Goal: Task Accomplishment & Management: Manage account settings

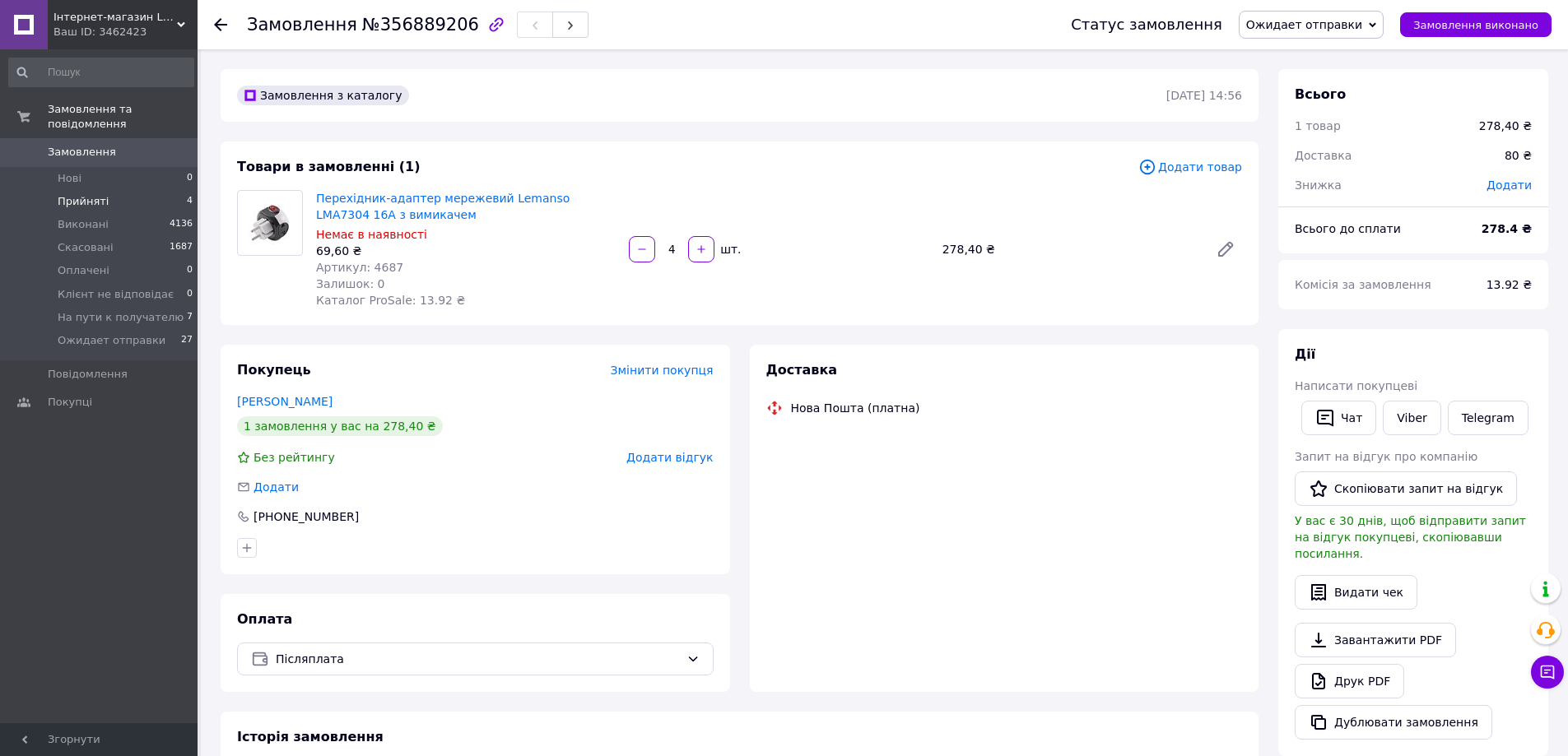
click at [81, 194] on span "Прийняті" at bounding box center [83, 202] width 51 height 15
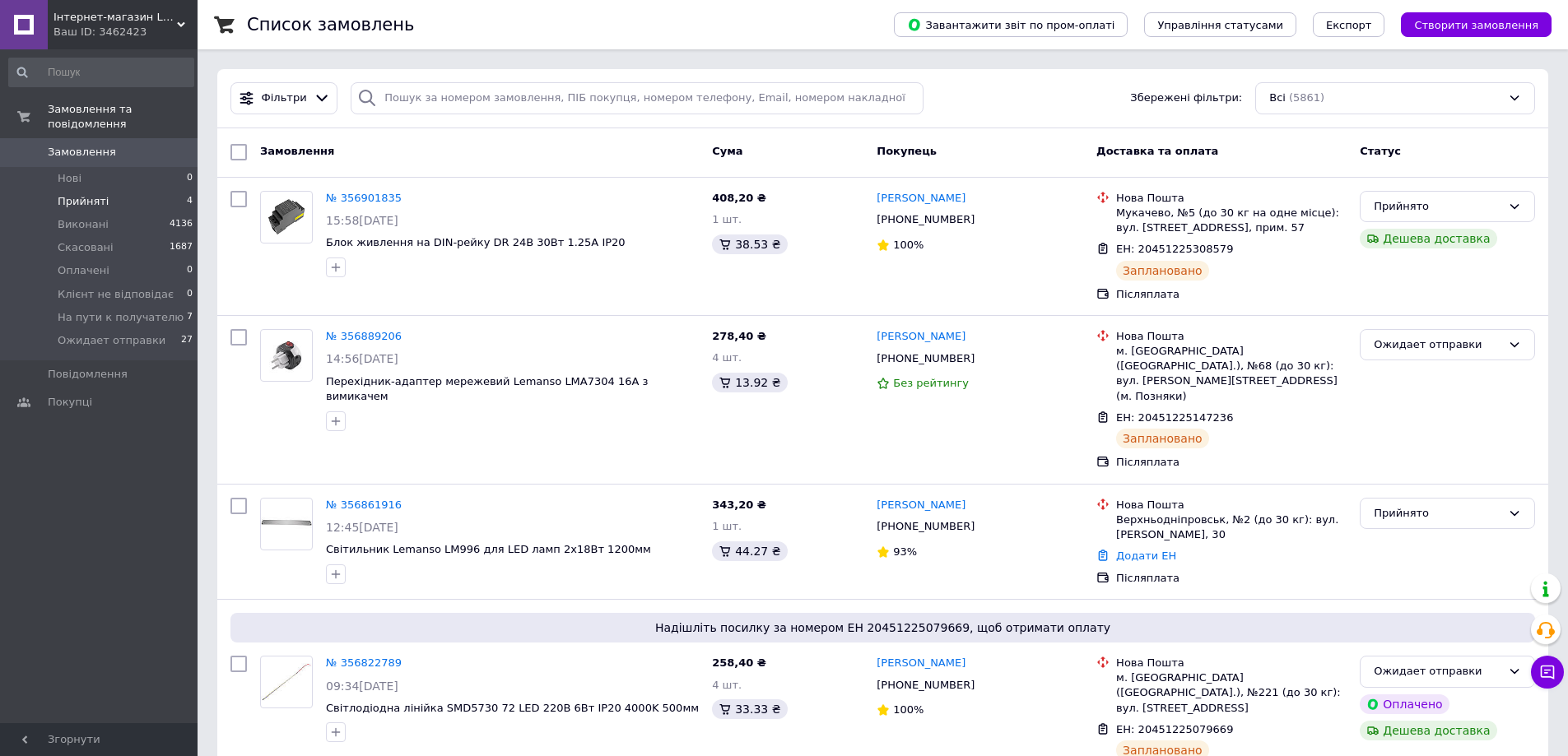
click at [80, 194] on span "Прийняті" at bounding box center [83, 202] width 51 height 15
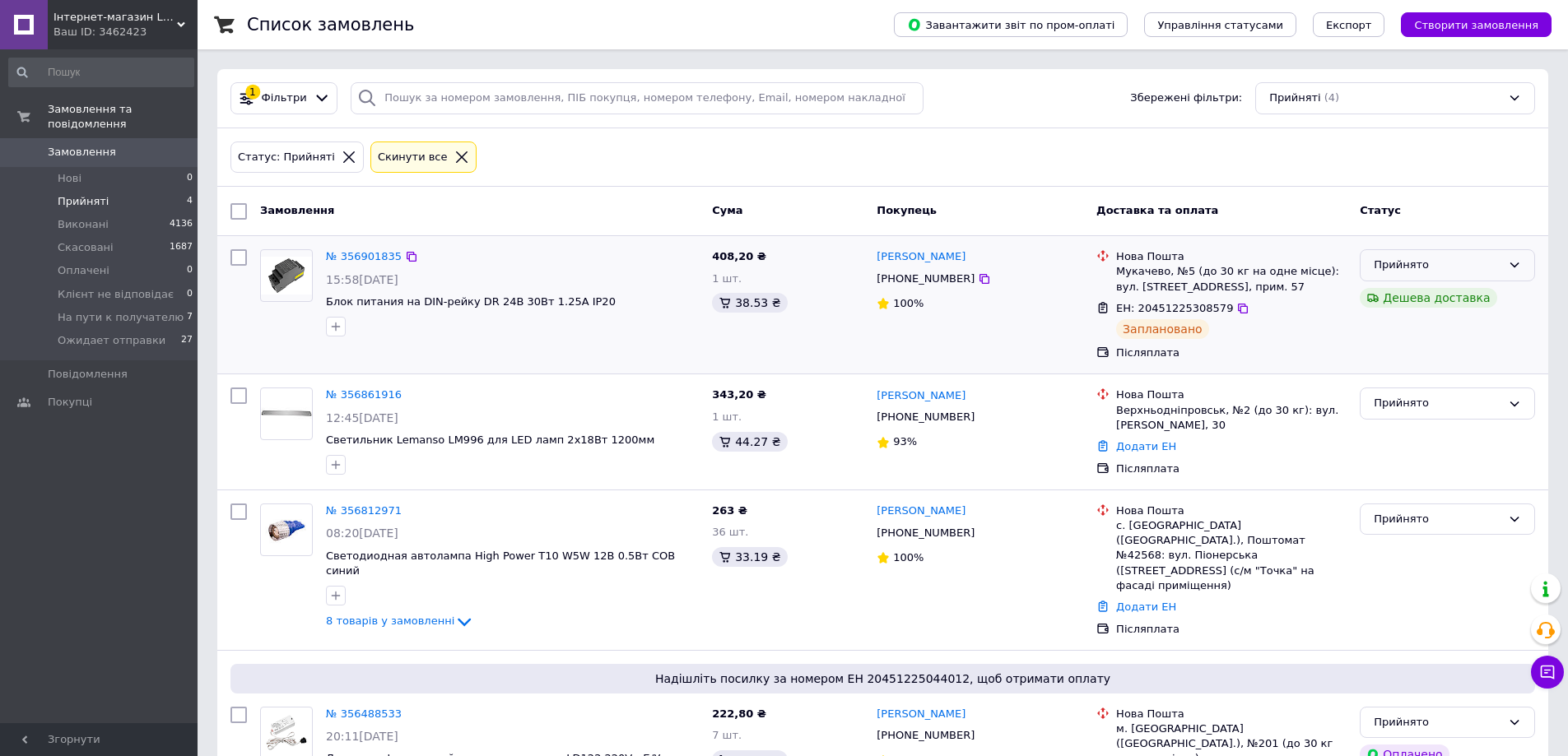
click at [1401, 268] on div "Прийнято" at bounding box center [1437, 266] width 128 height 17
click at [1423, 407] on li "Ожидает отправки" at bounding box center [1448, 407] width 173 height 30
click at [1487, 274] on div "Ожидает отправки" at bounding box center [1448, 266] width 175 height 32
click at [1415, 406] on li "На пути к получателю" at bounding box center [1448, 407] width 173 height 30
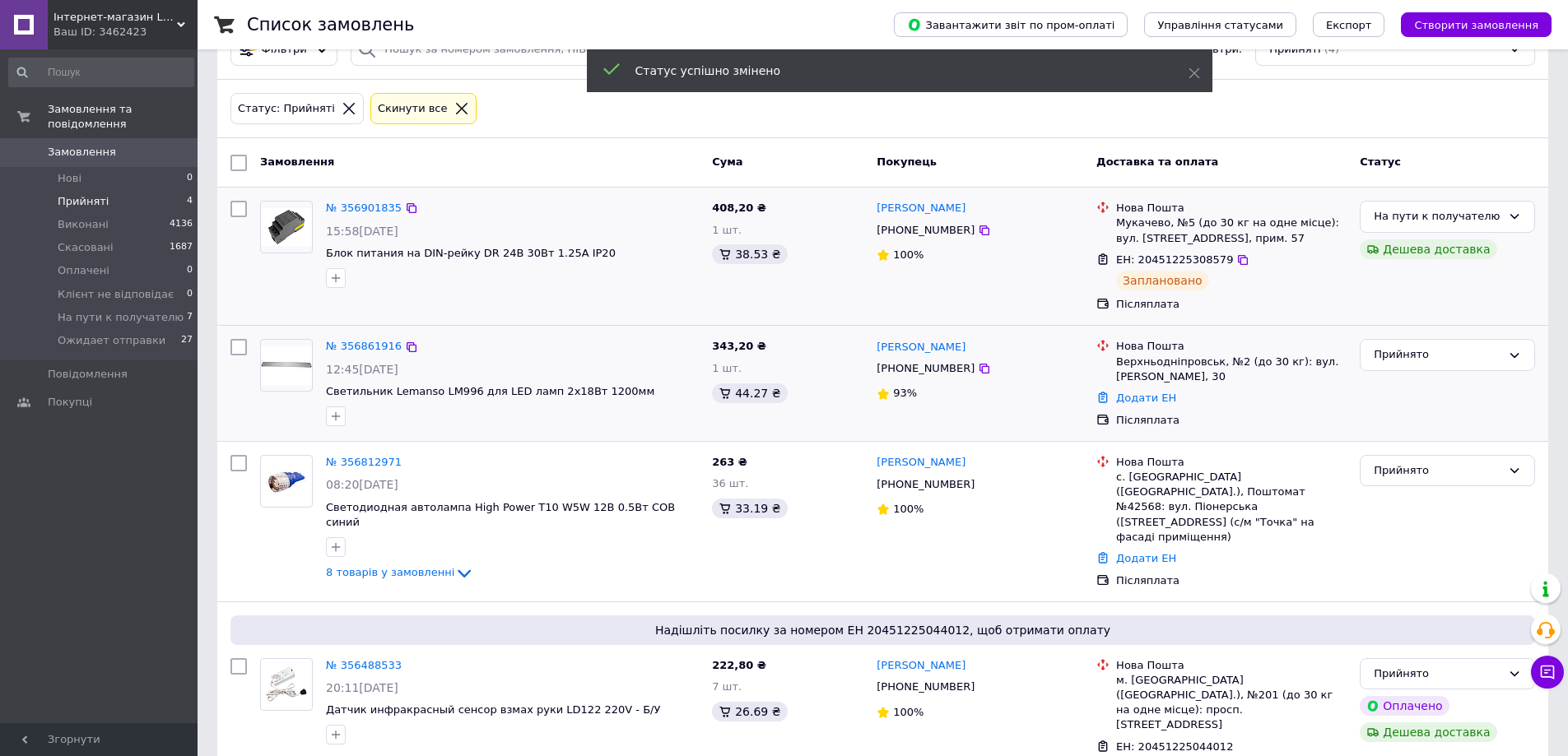
scroll to position [76, 0]
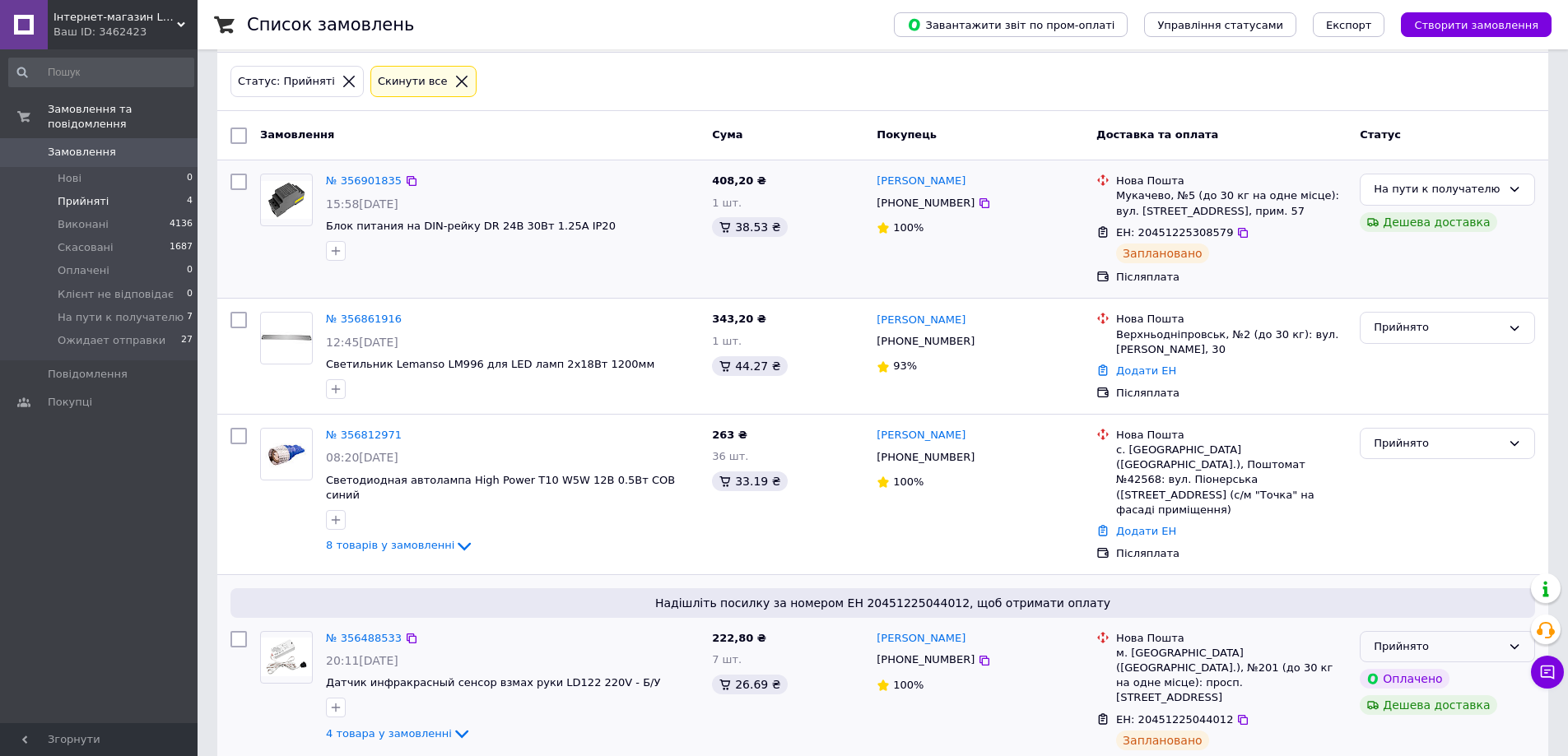
click at [1392, 639] on div "Прийнято" at bounding box center [1437, 647] width 128 height 17
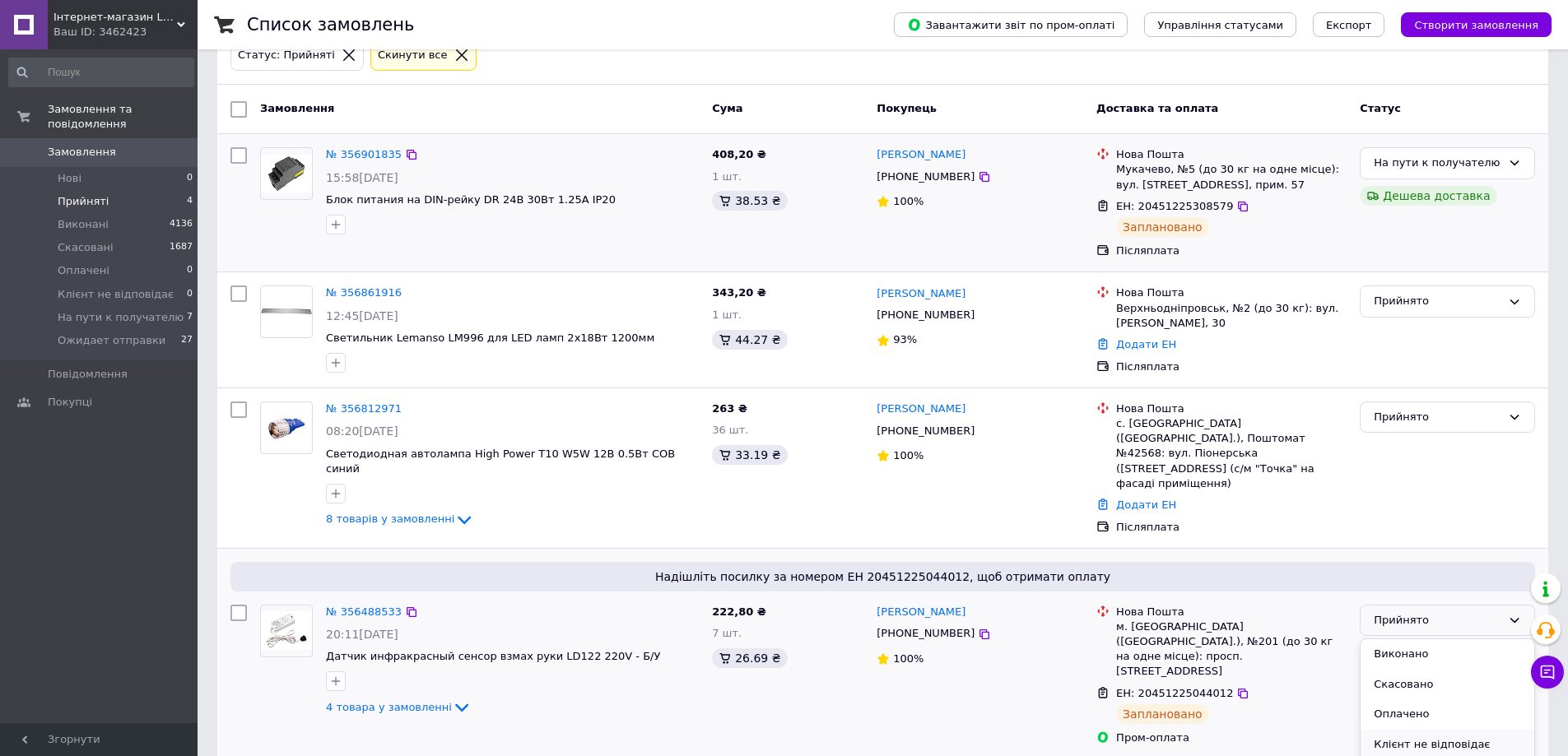
scroll to position [44, 0]
click at [1432, 717] on li "На пути к получателю" at bounding box center [1448, 732] width 173 height 30
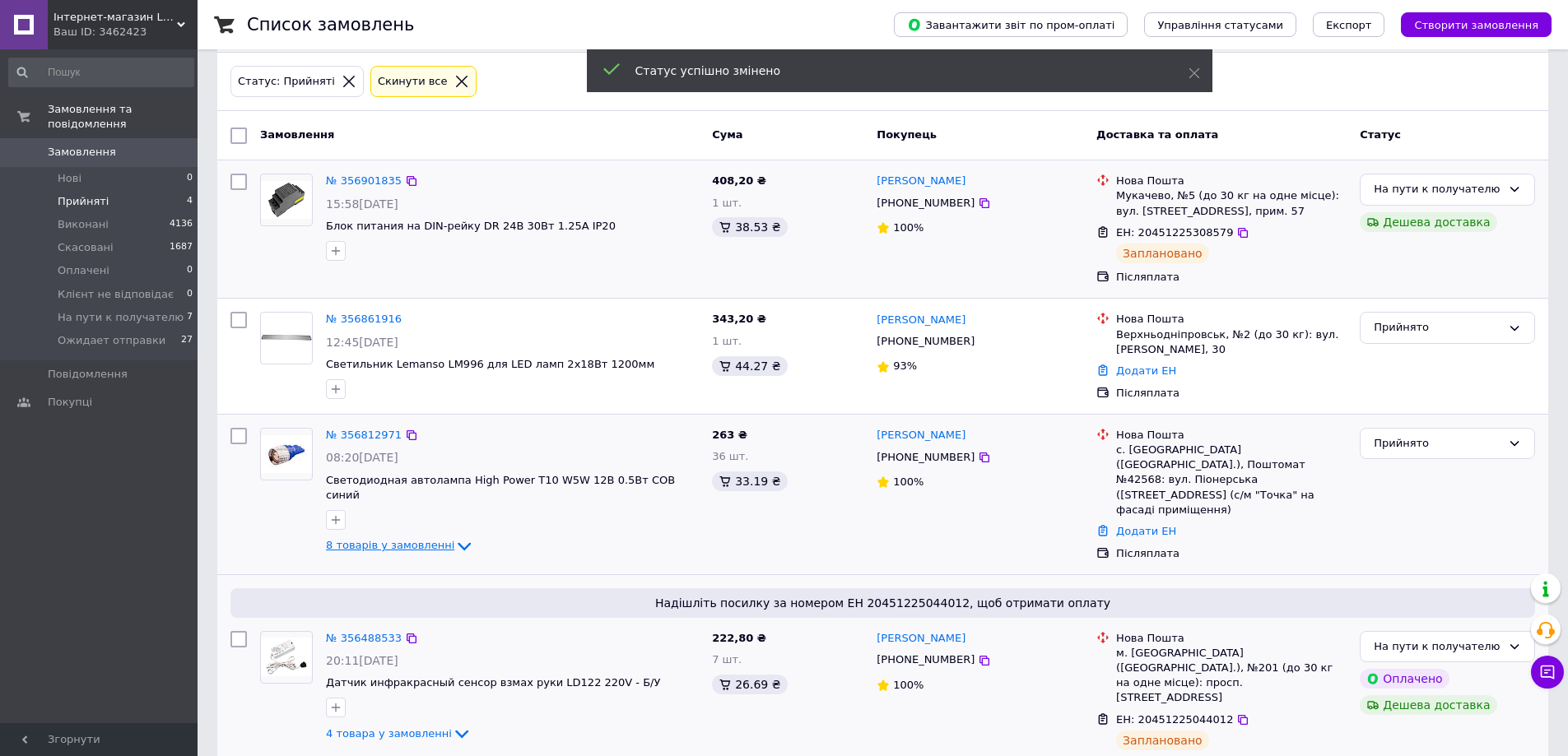
click at [398, 539] on span "8 товарів у замовленні" at bounding box center [390, 545] width 129 height 12
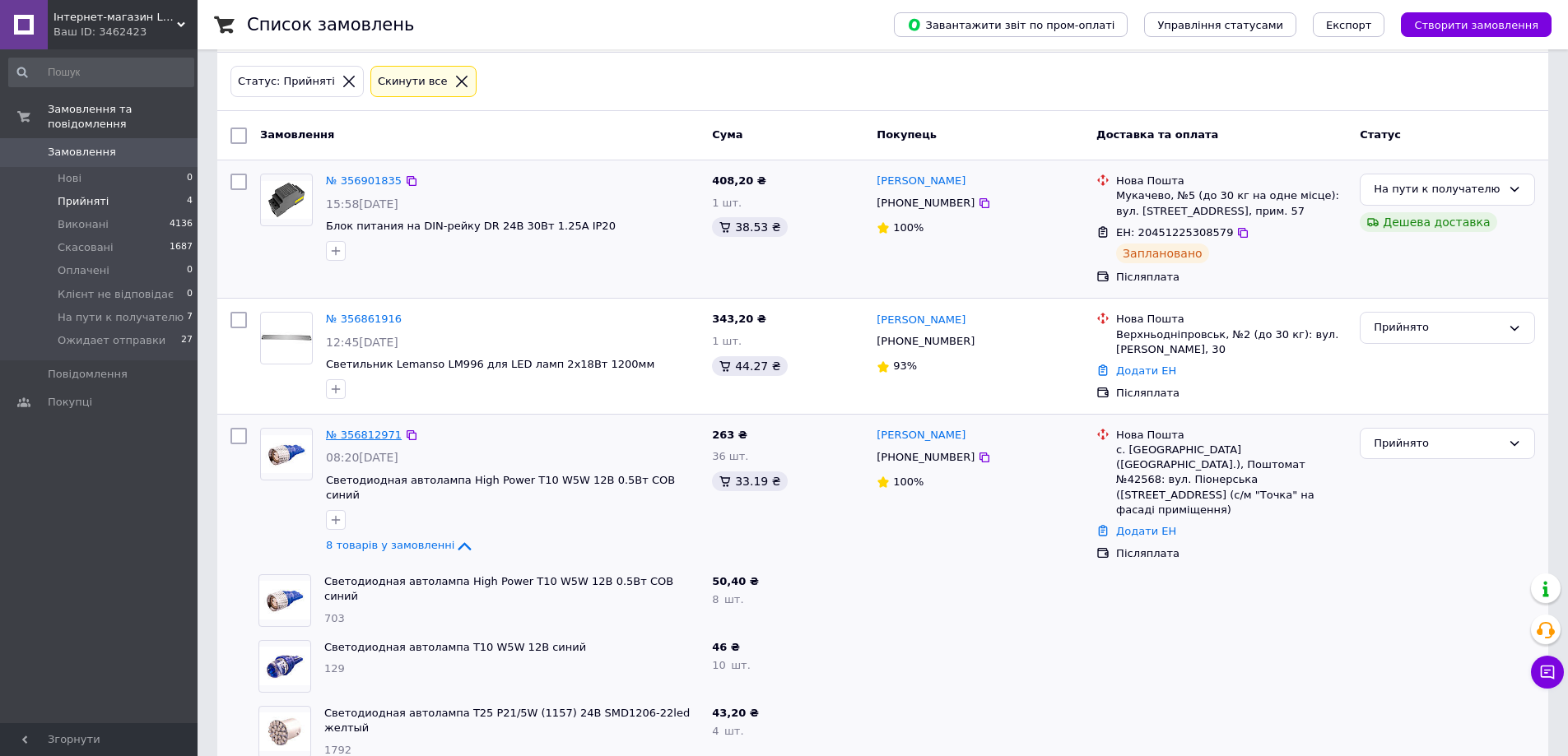
click at [355, 435] on link "№ 356812971" at bounding box center [364, 434] width 76 height 12
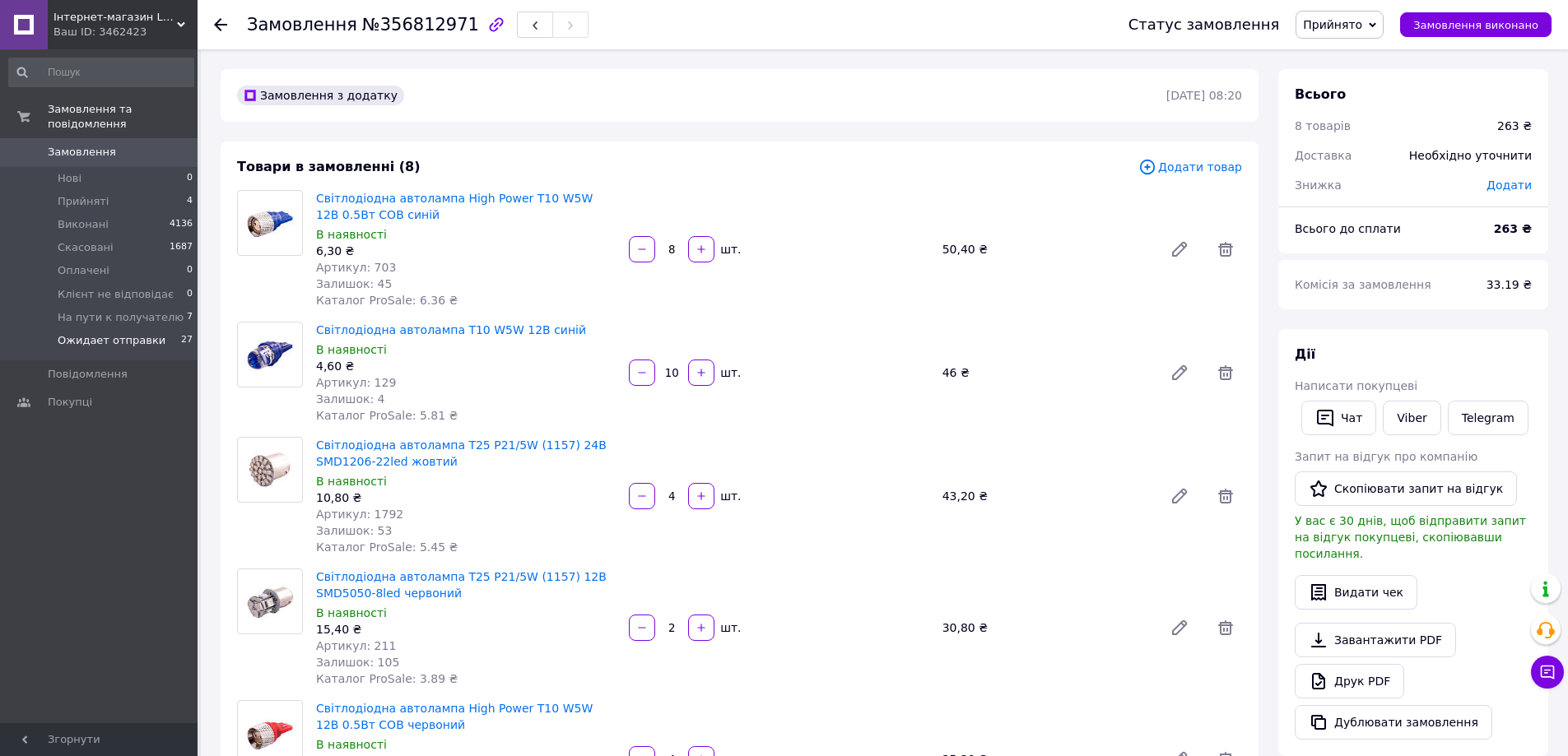
click at [139, 333] on li "Ожидает отправки 27" at bounding box center [101, 345] width 203 height 31
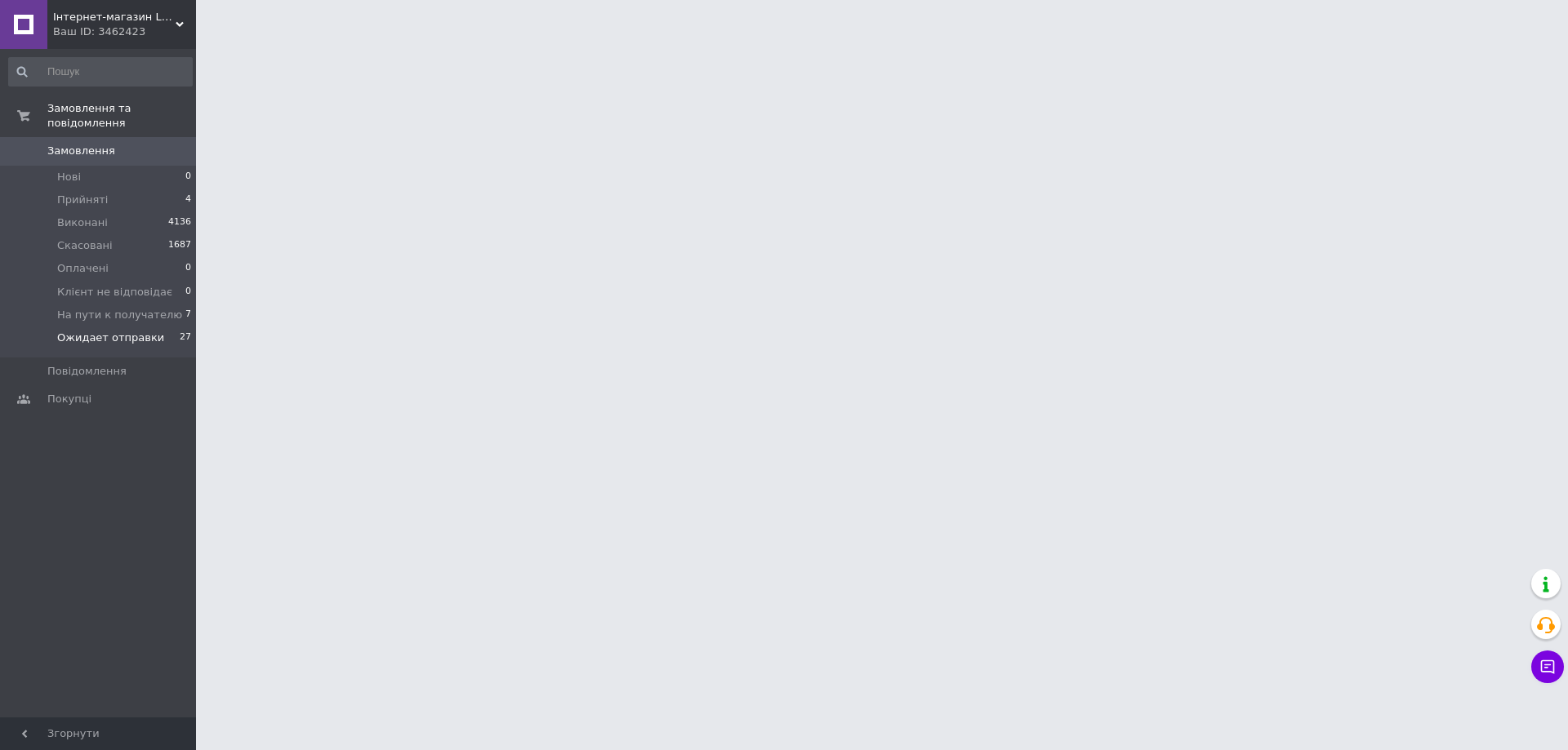
click at [128, 331] on span "Ожидает отправки" at bounding box center [110, 338] width 107 height 15
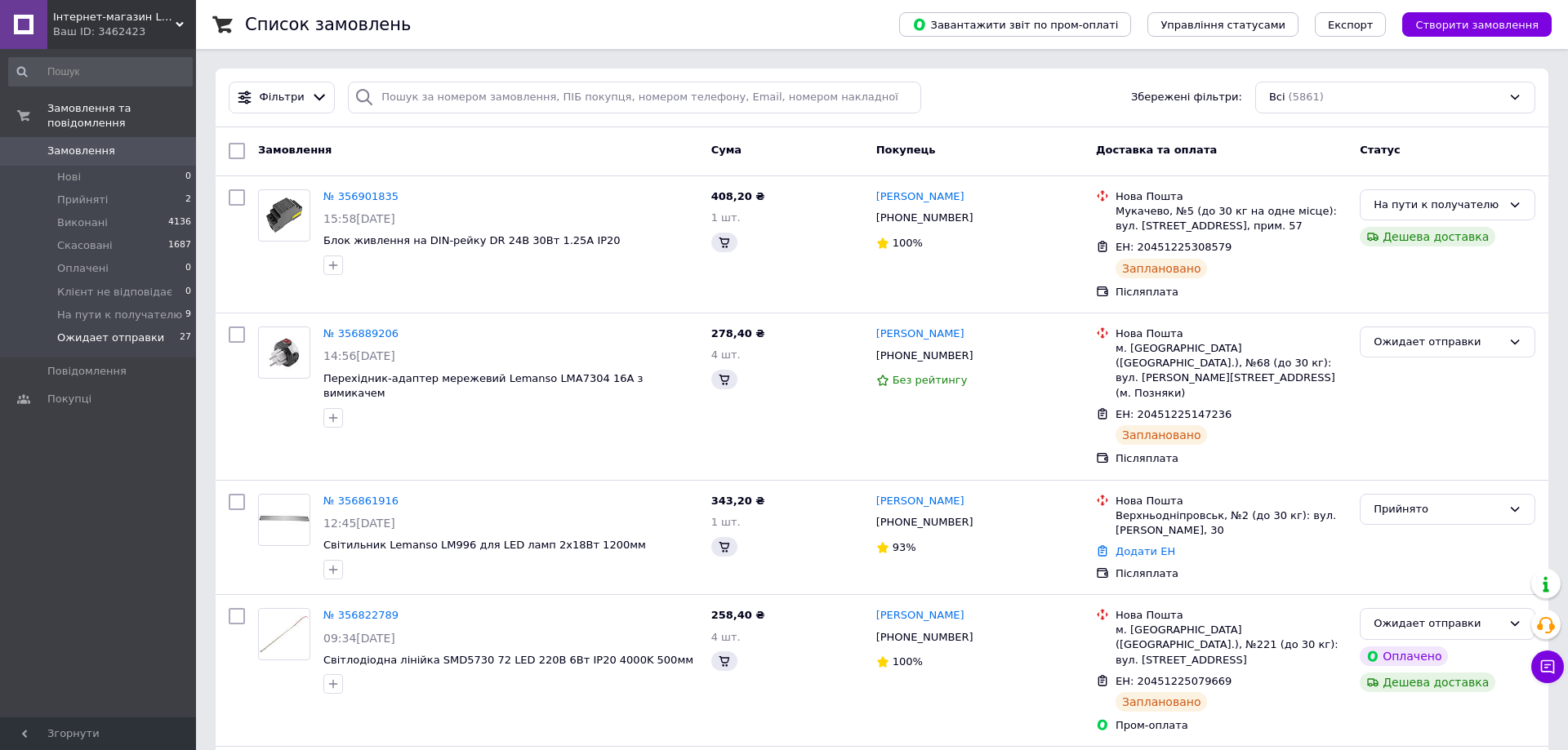
click at [124, 331] on span "Ожидает отправки" at bounding box center [110, 338] width 107 height 15
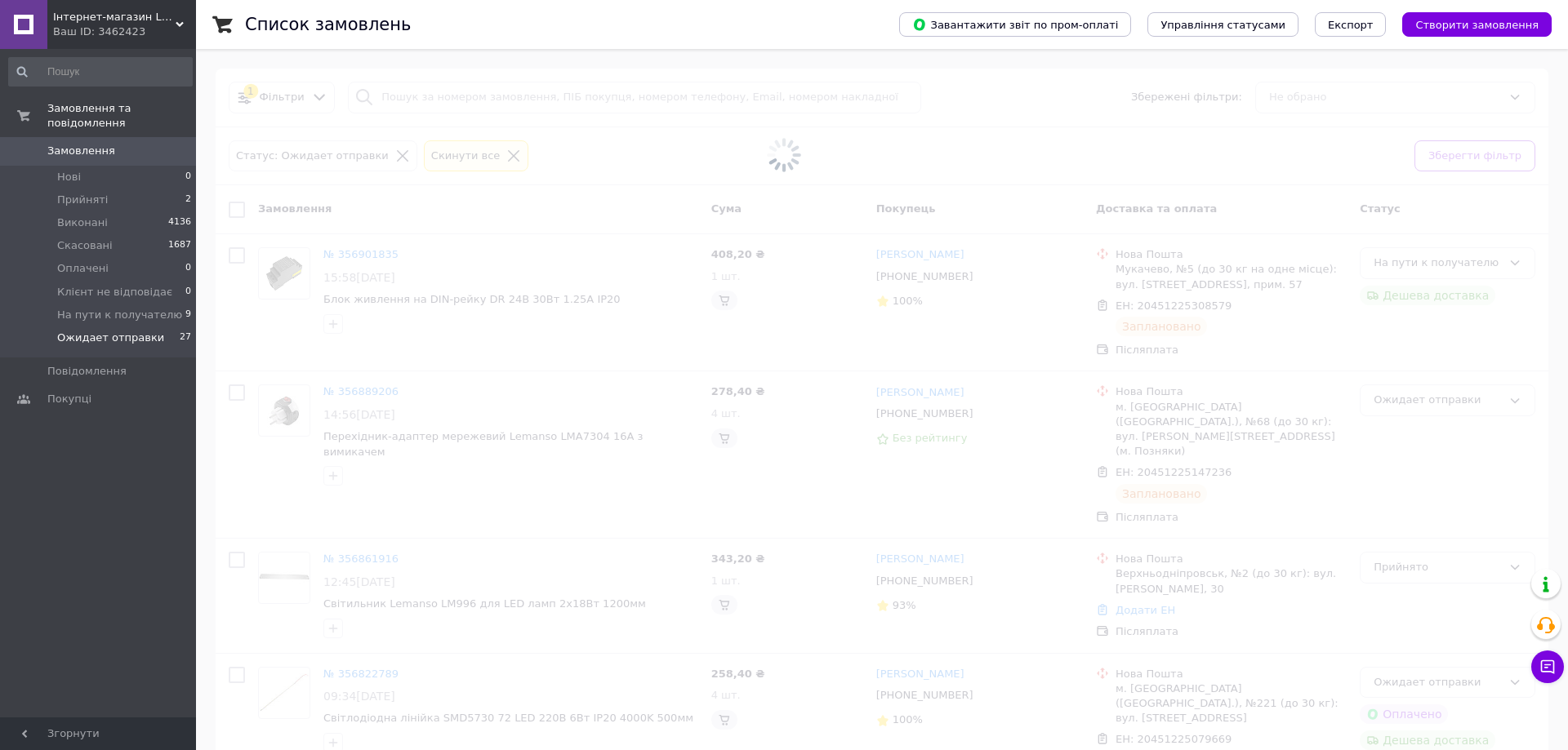
click at [334, 334] on span at bounding box center [784, 375] width 1568 height 750
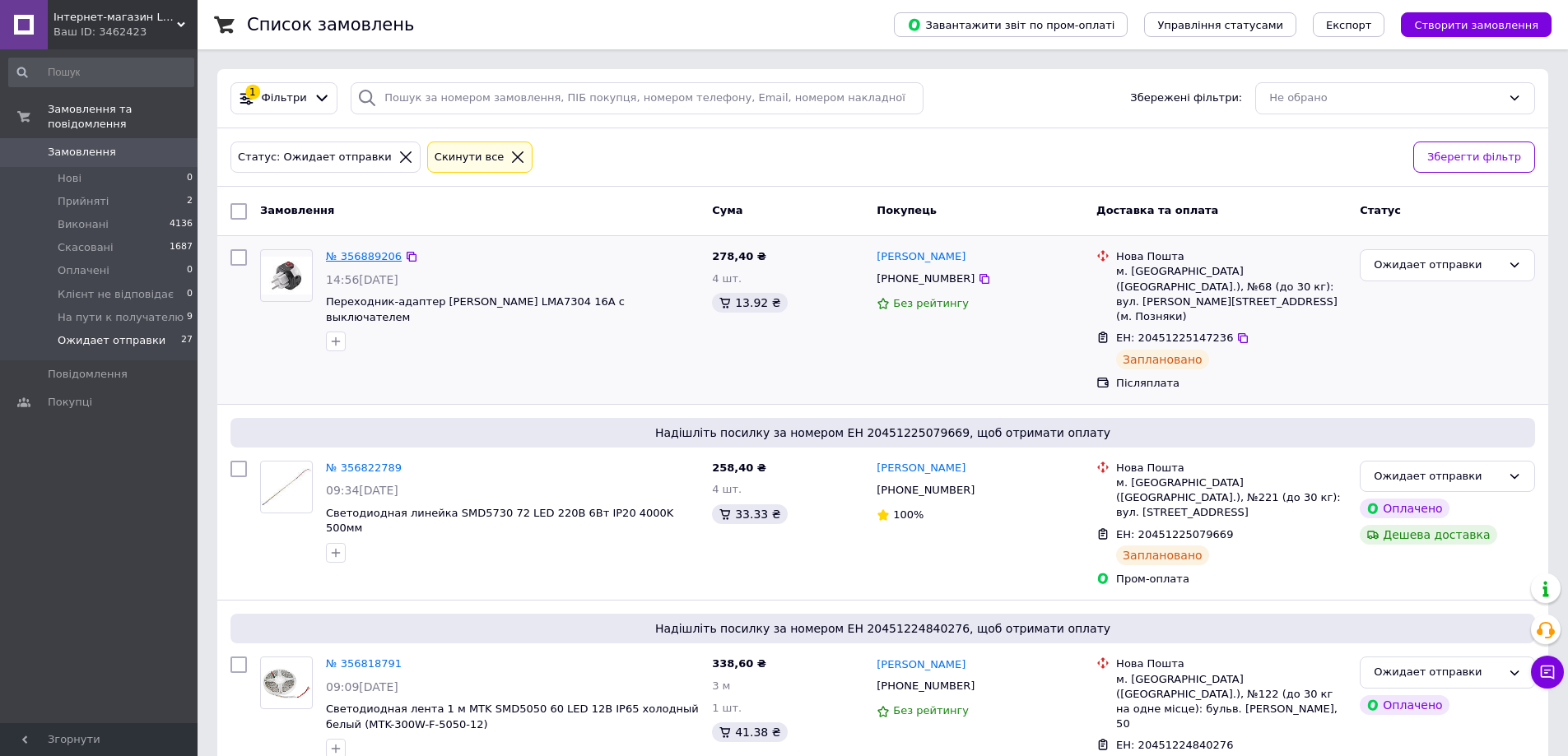
click at [344, 259] on link "№ 356889206" at bounding box center [364, 256] width 76 height 12
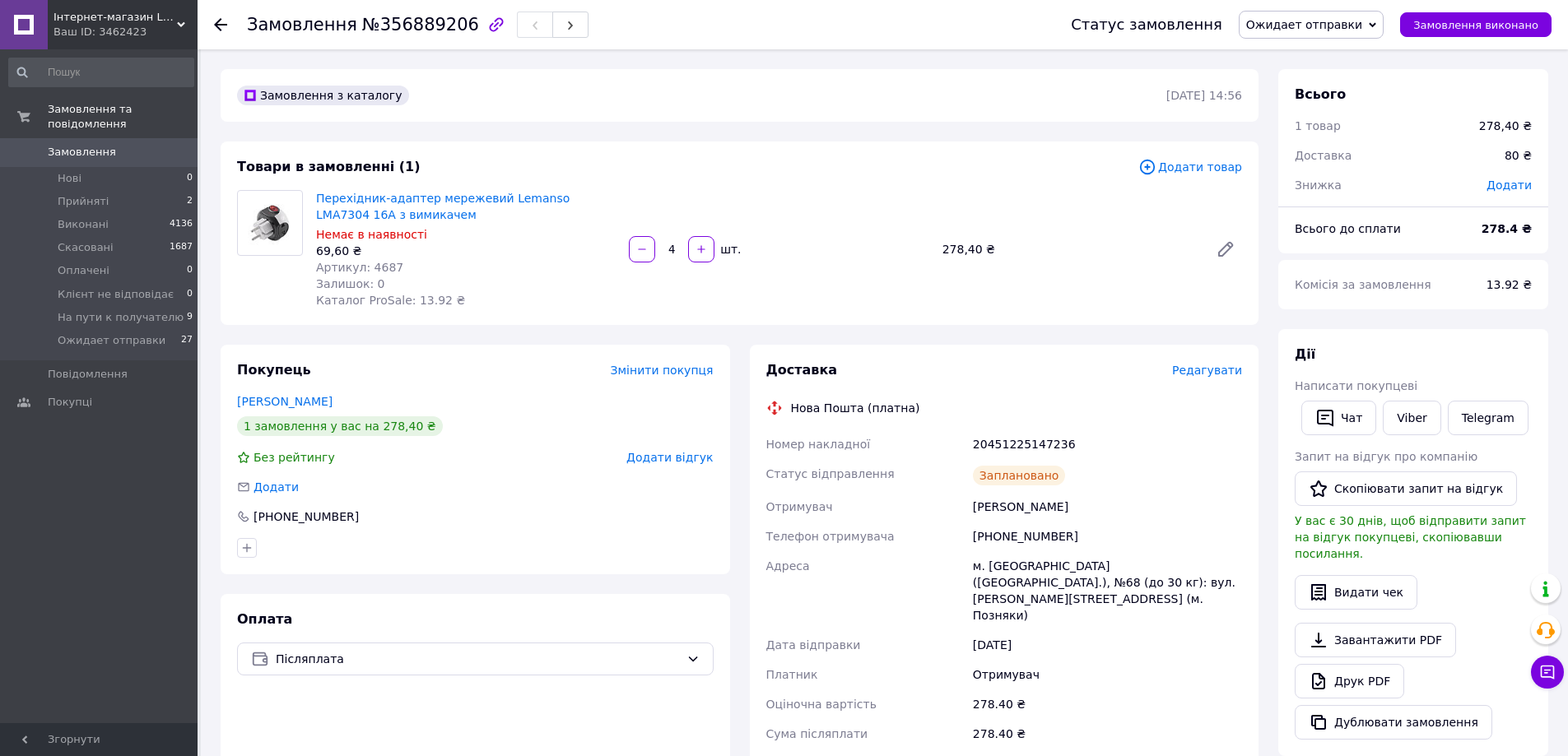
click at [1021, 440] on div "20451225147236" at bounding box center [1108, 444] width 276 height 30
copy div "20451225147236"
click at [73, 194] on span "Прийняті" at bounding box center [83, 202] width 51 height 15
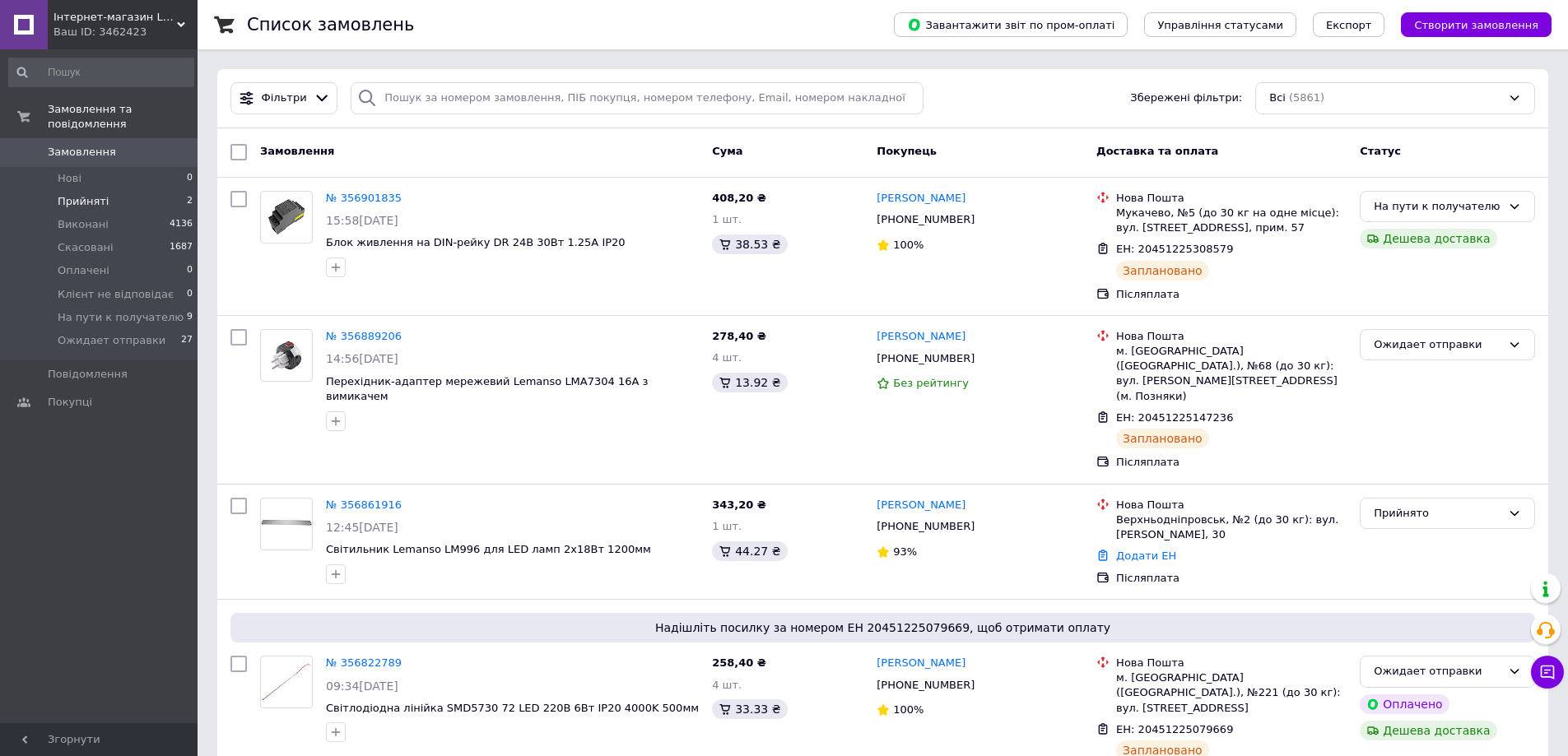
click at [76, 194] on span "Прийняті" at bounding box center [83, 202] width 51 height 15
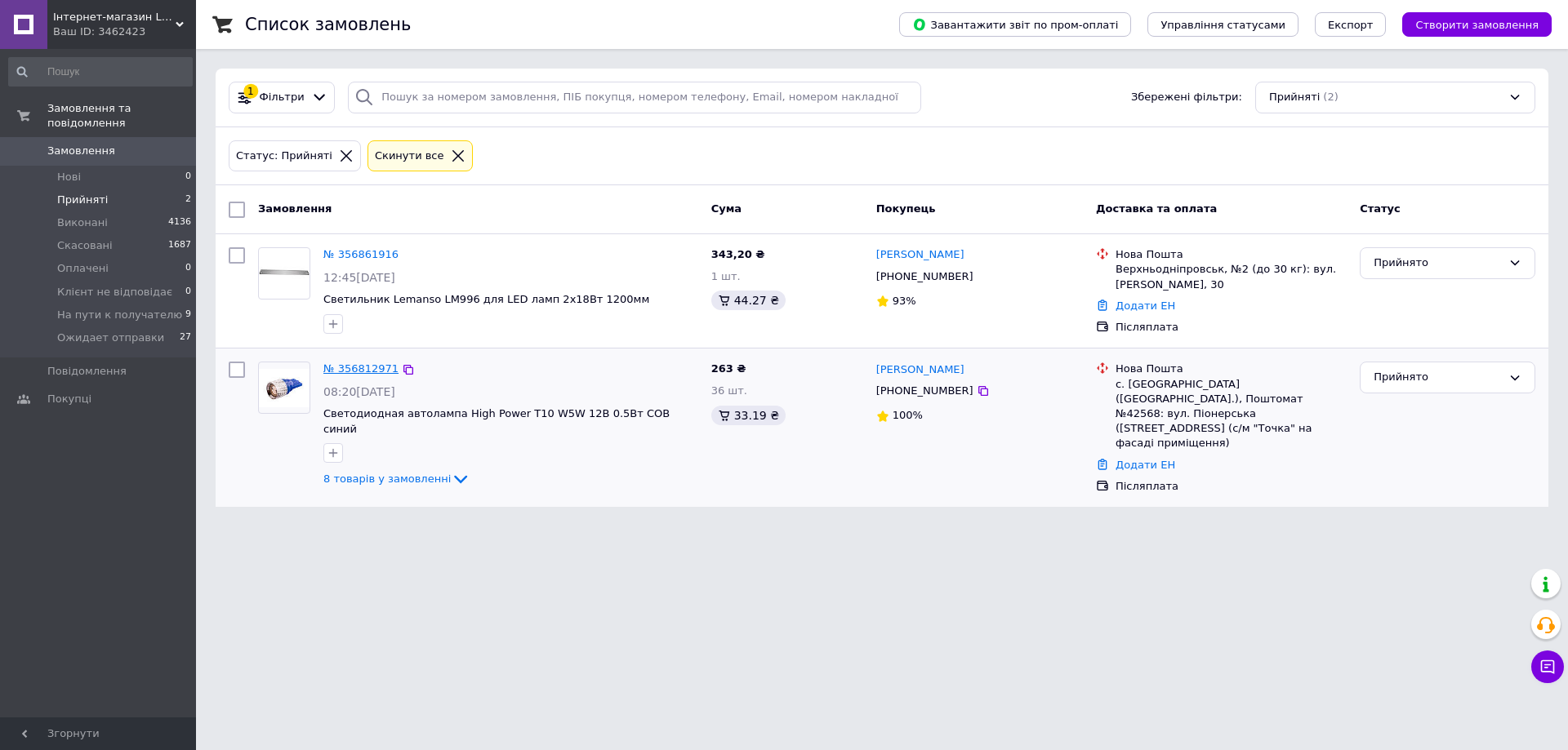
click at [364, 363] on link "№ 356812971" at bounding box center [361, 368] width 76 height 12
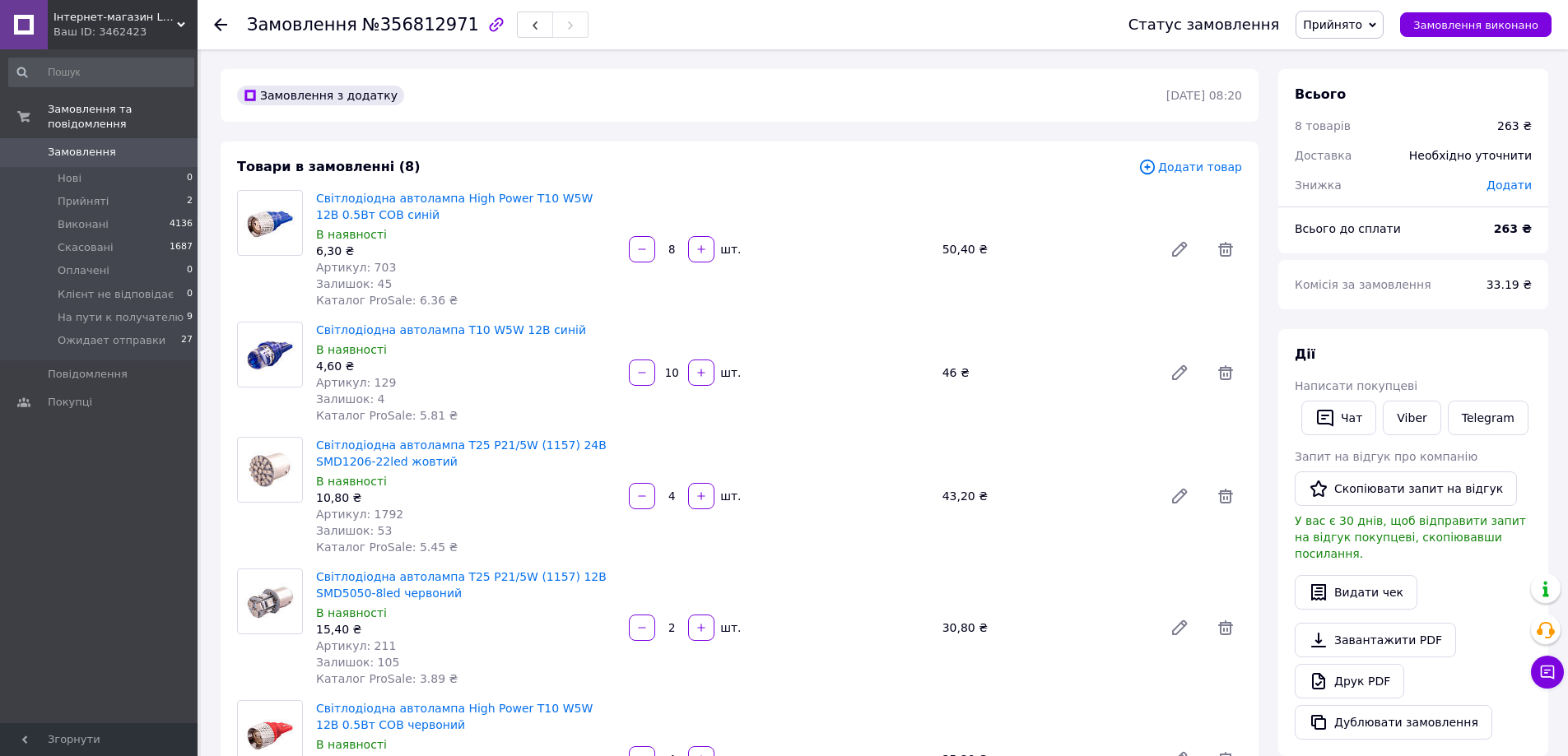
click at [1514, 203] on div "Всього 8 товарів 263 ₴ Доставка Необхідно уточнити Знижка Додати Всього до спла…" at bounding box center [1413, 162] width 270 height 185
click at [1509, 232] on b "263 ₴" at bounding box center [1514, 229] width 38 height 13
copy b "263"
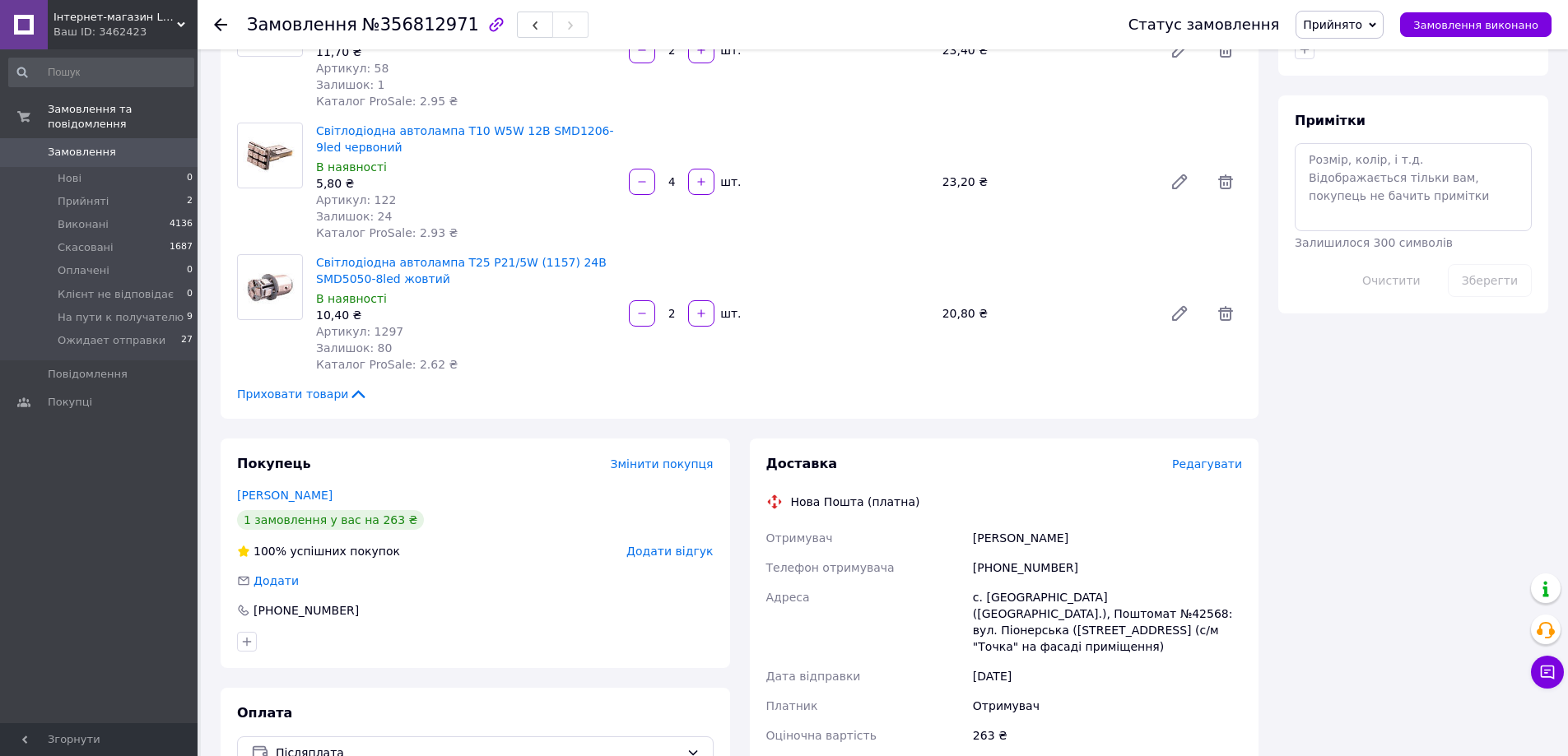
scroll to position [1070, 0]
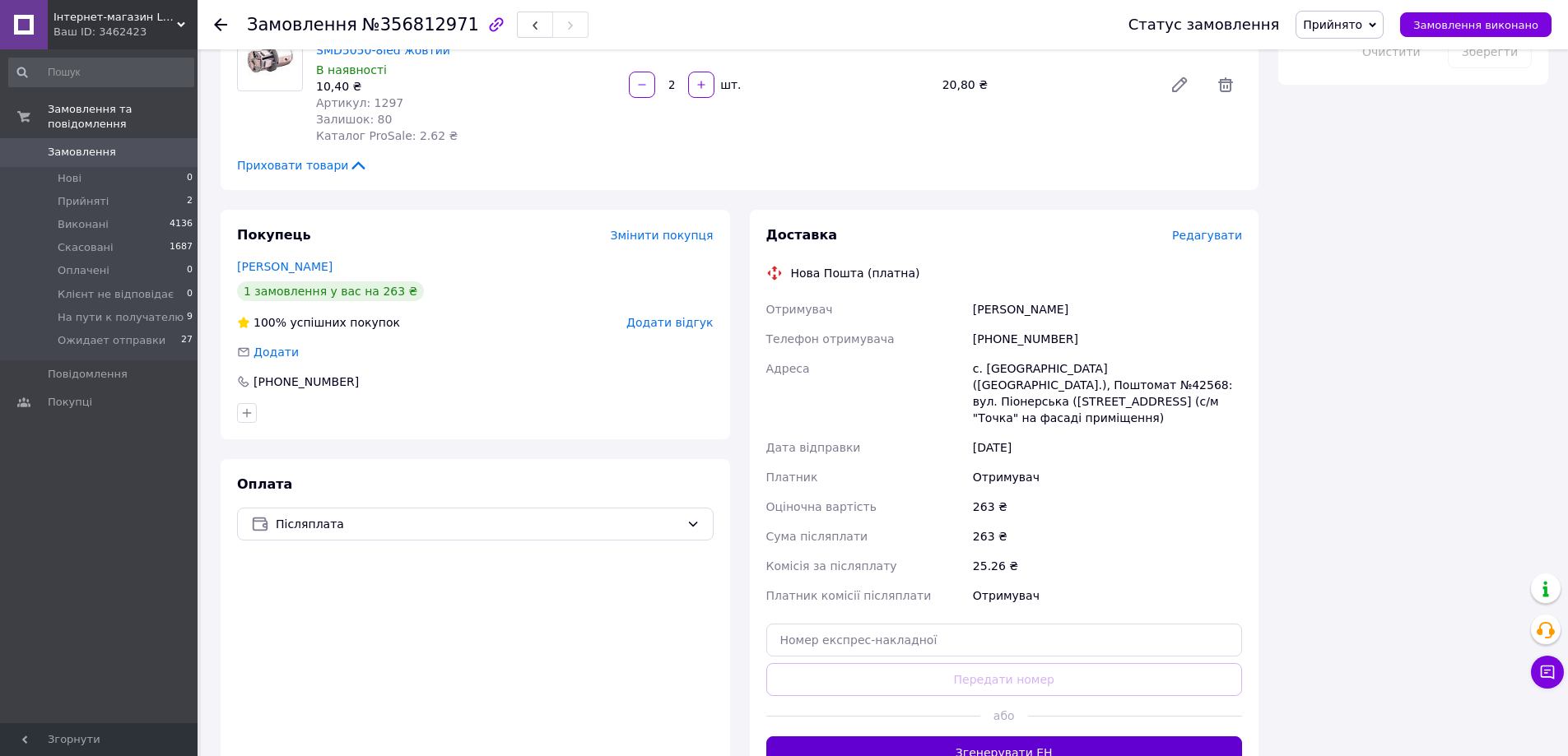
click at [1003, 737] on button "Згенерувати ЕН" at bounding box center [1005, 753] width 476 height 33
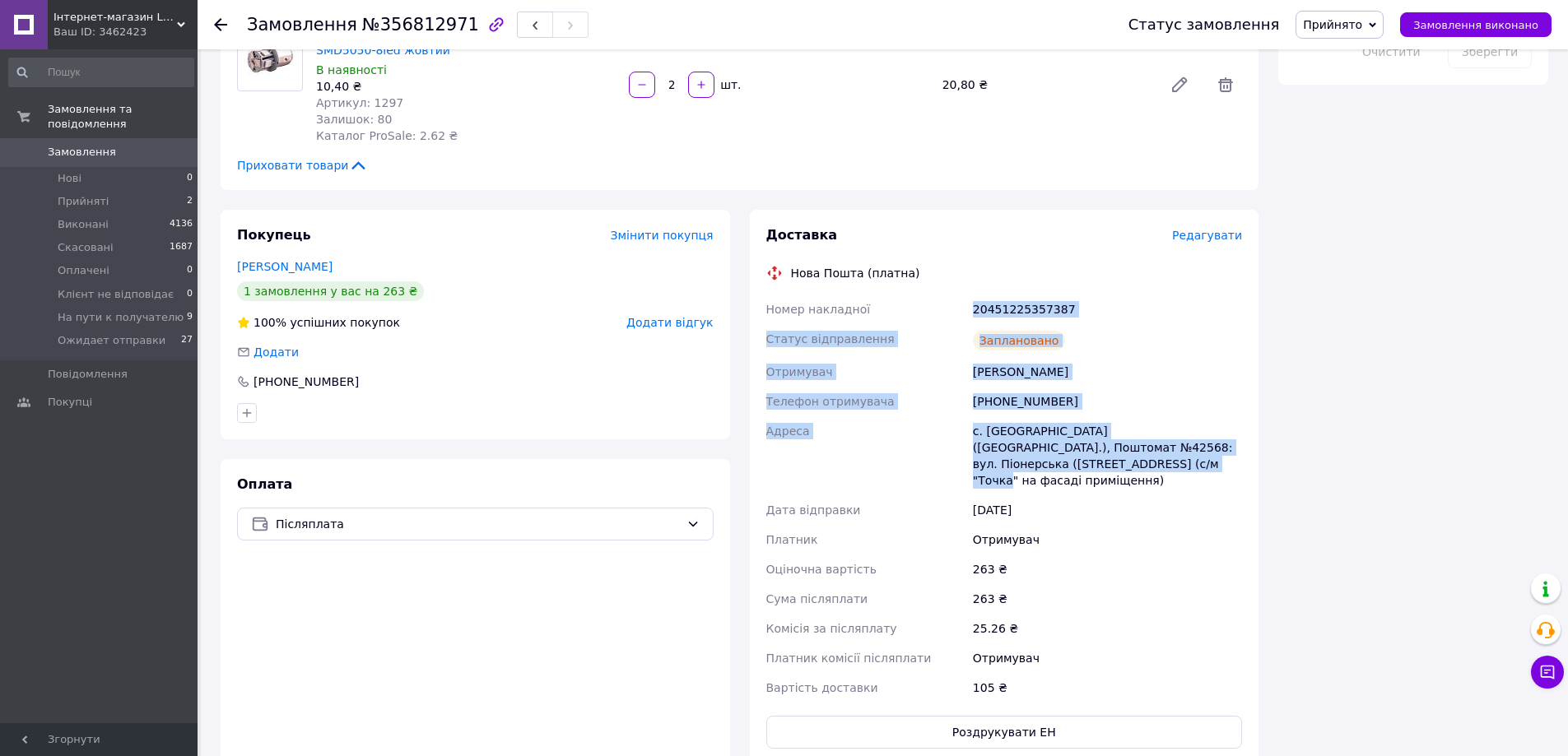
drag, startPoint x: 1065, startPoint y: 468, endPoint x: 974, endPoint y: 301, distance: 190.2
click at [974, 301] on div "Номер накладної 20451225357387 Статус відправлення Заплановано Отримувач [PERSO…" at bounding box center [1004, 498] width 483 height 408
copy div "20451225357387 Статус відправлення Заплановано Отримувач [PERSON_NAME] Телефон …"
click at [1014, 398] on div "[PHONE_NUMBER]" at bounding box center [1108, 401] width 276 height 30
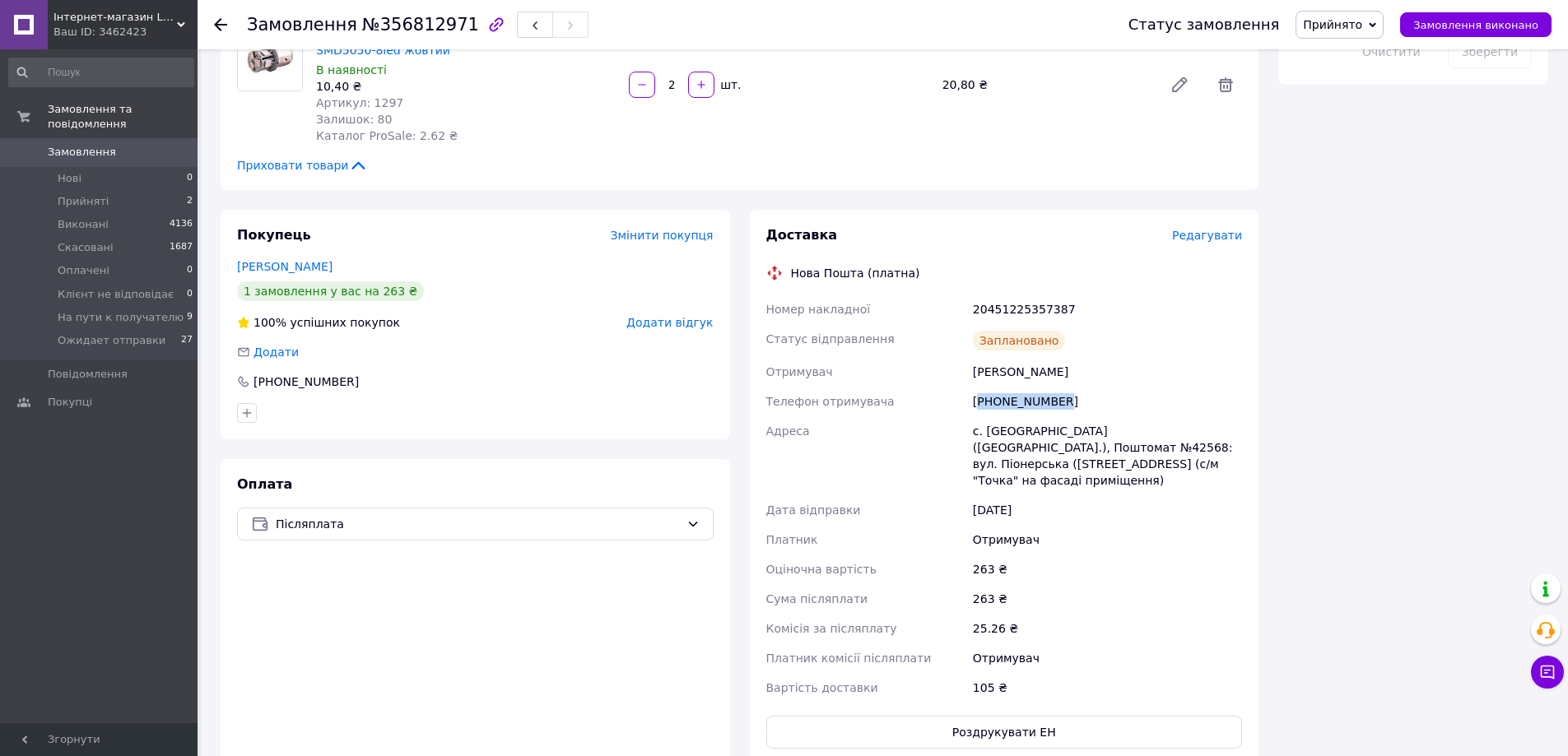
click at [1014, 398] on div "[PHONE_NUMBER]" at bounding box center [1108, 401] width 276 height 30
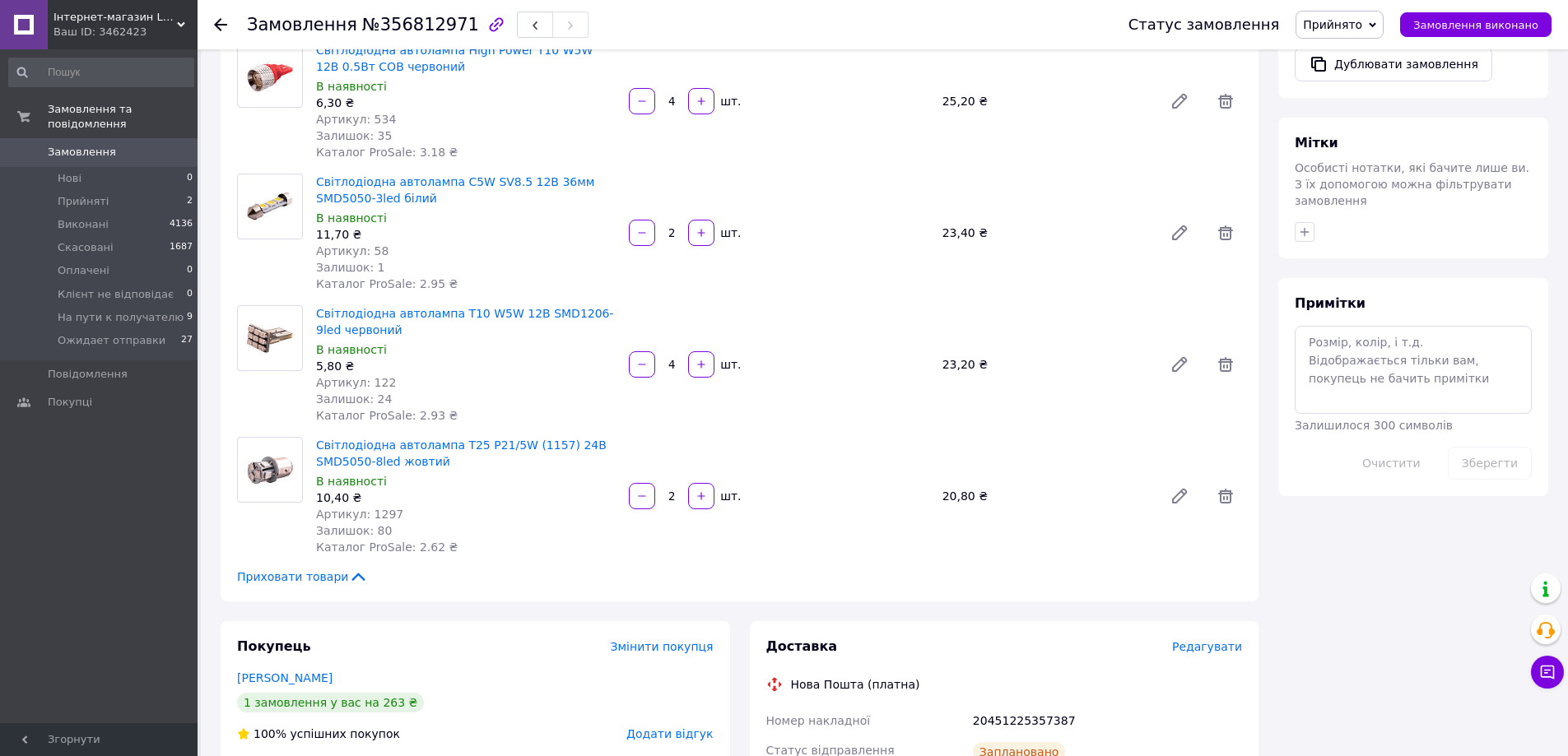
scroll to position [987, 0]
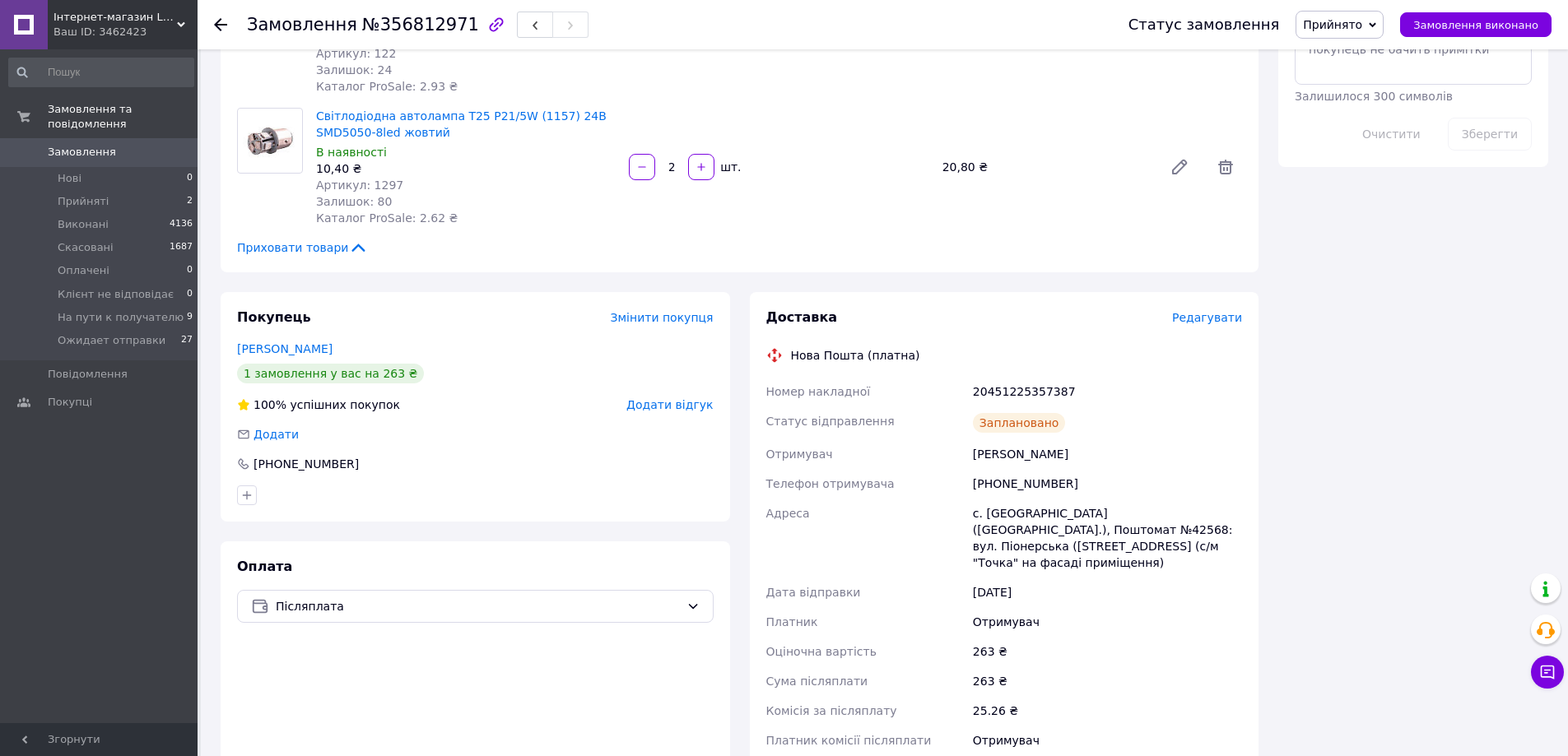
click at [1014, 390] on div "20451225357387" at bounding box center [1108, 391] width 276 height 30
copy div "20451225357387"
click at [1539, 666] on icon at bounding box center [1547, 671] width 16 height 16
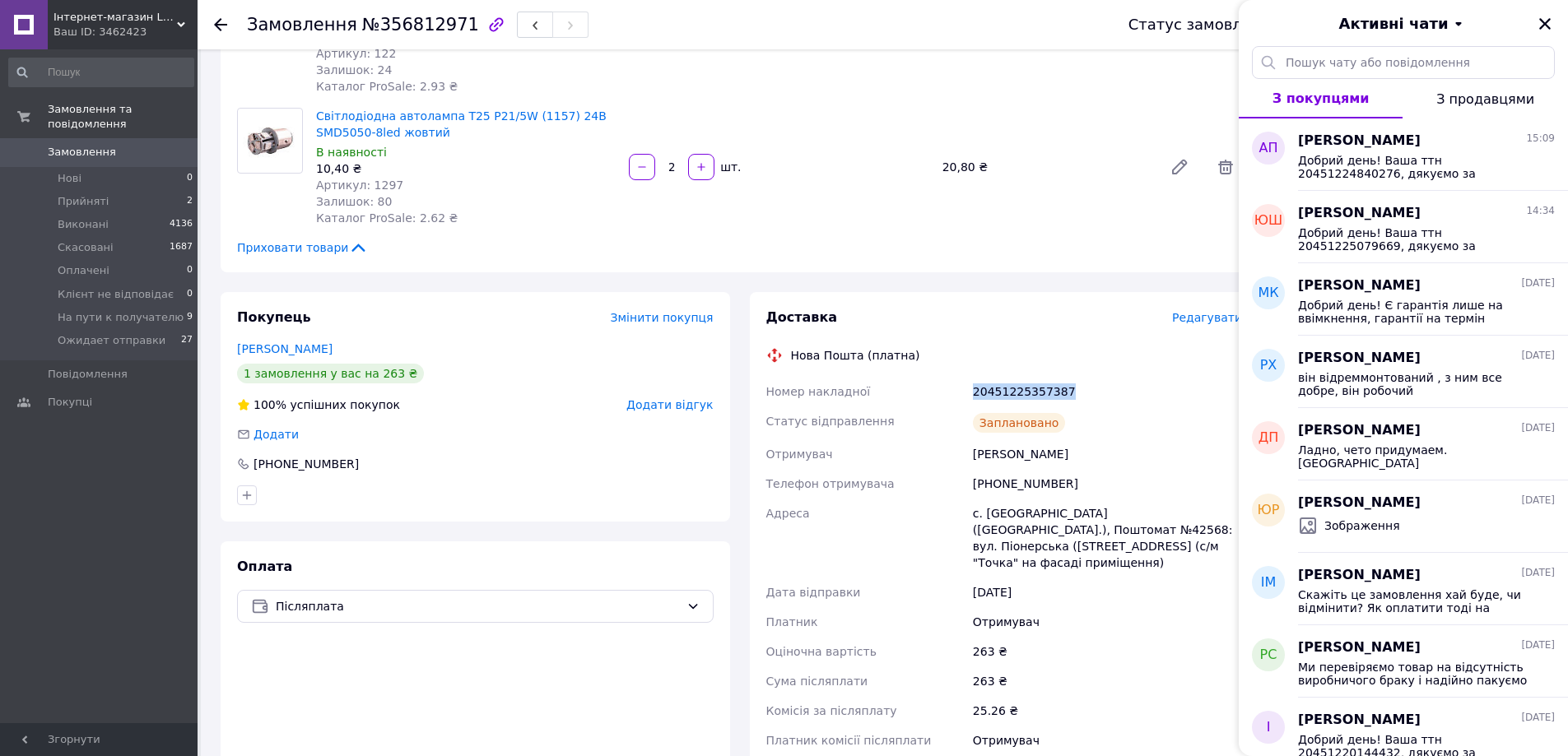
click at [1127, 397] on div "20451225357387" at bounding box center [1108, 391] width 276 height 30
click at [1003, 482] on div "[PHONE_NUMBER]" at bounding box center [1108, 484] width 276 height 30
copy div "380637506306"
click at [438, 721] on div "Оплата Післяплата" at bounding box center [475, 695] width 510 height 307
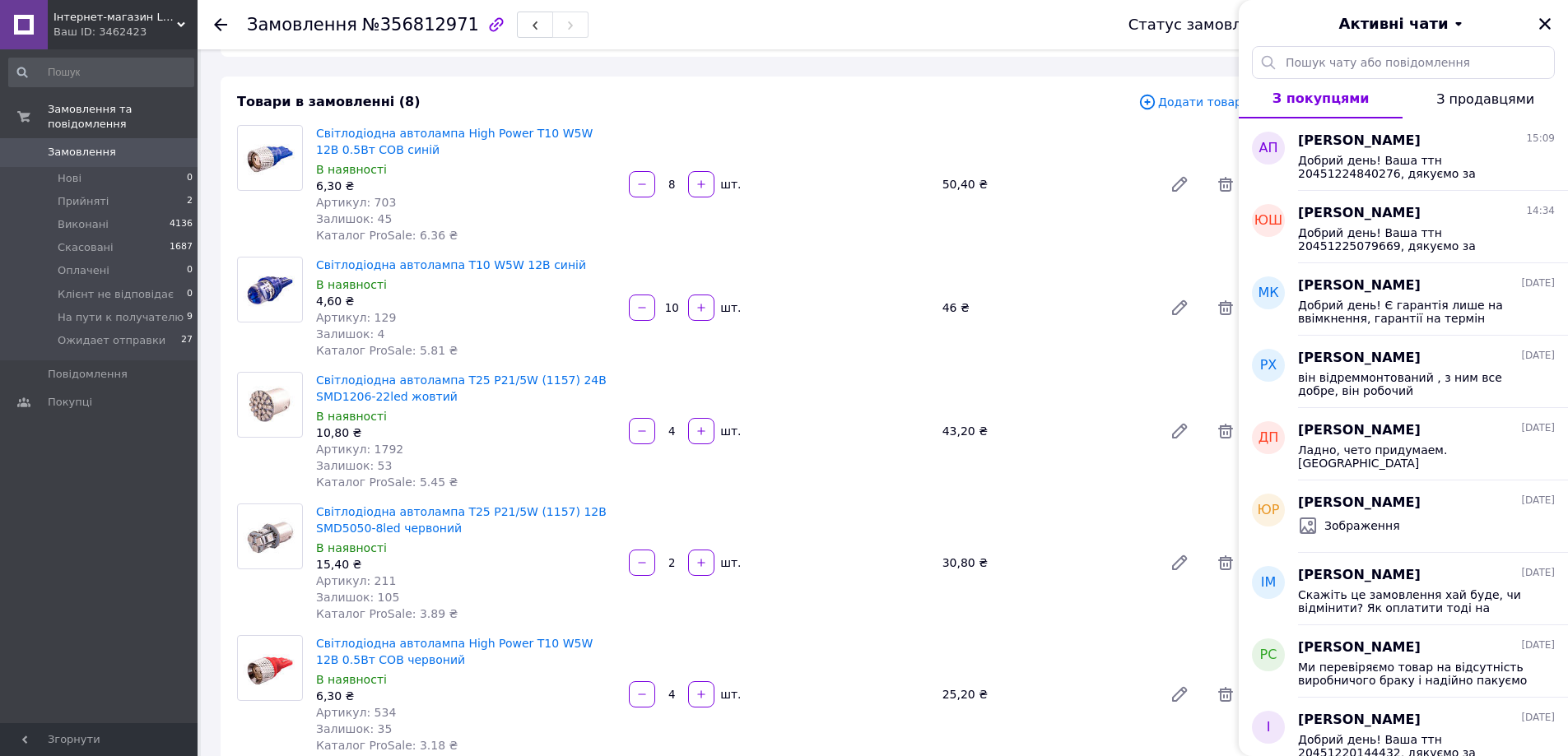
scroll to position [0, 0]
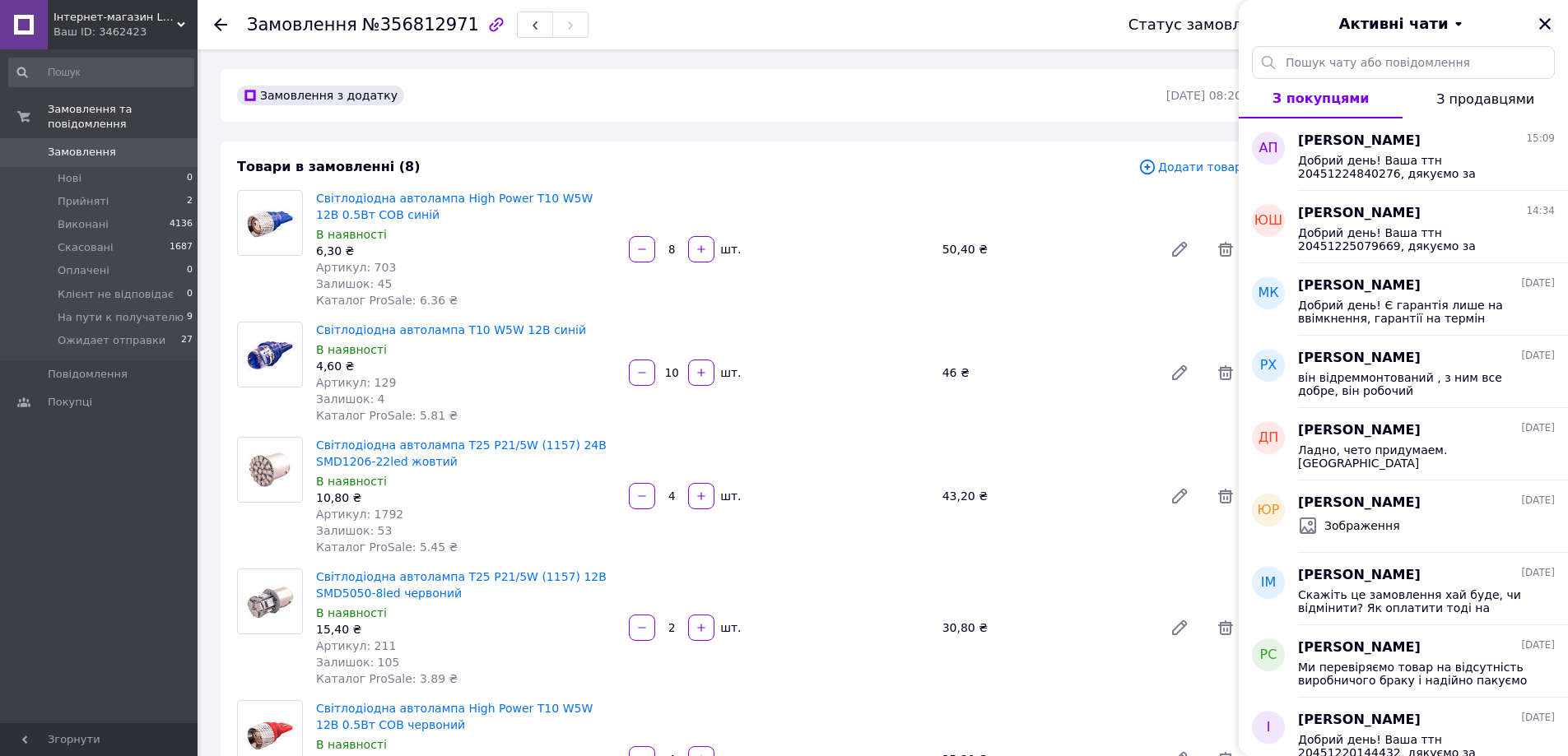
click at [1551, 23] on icon "Закрити" at bounding box center [1545, 24] width 15 height 15
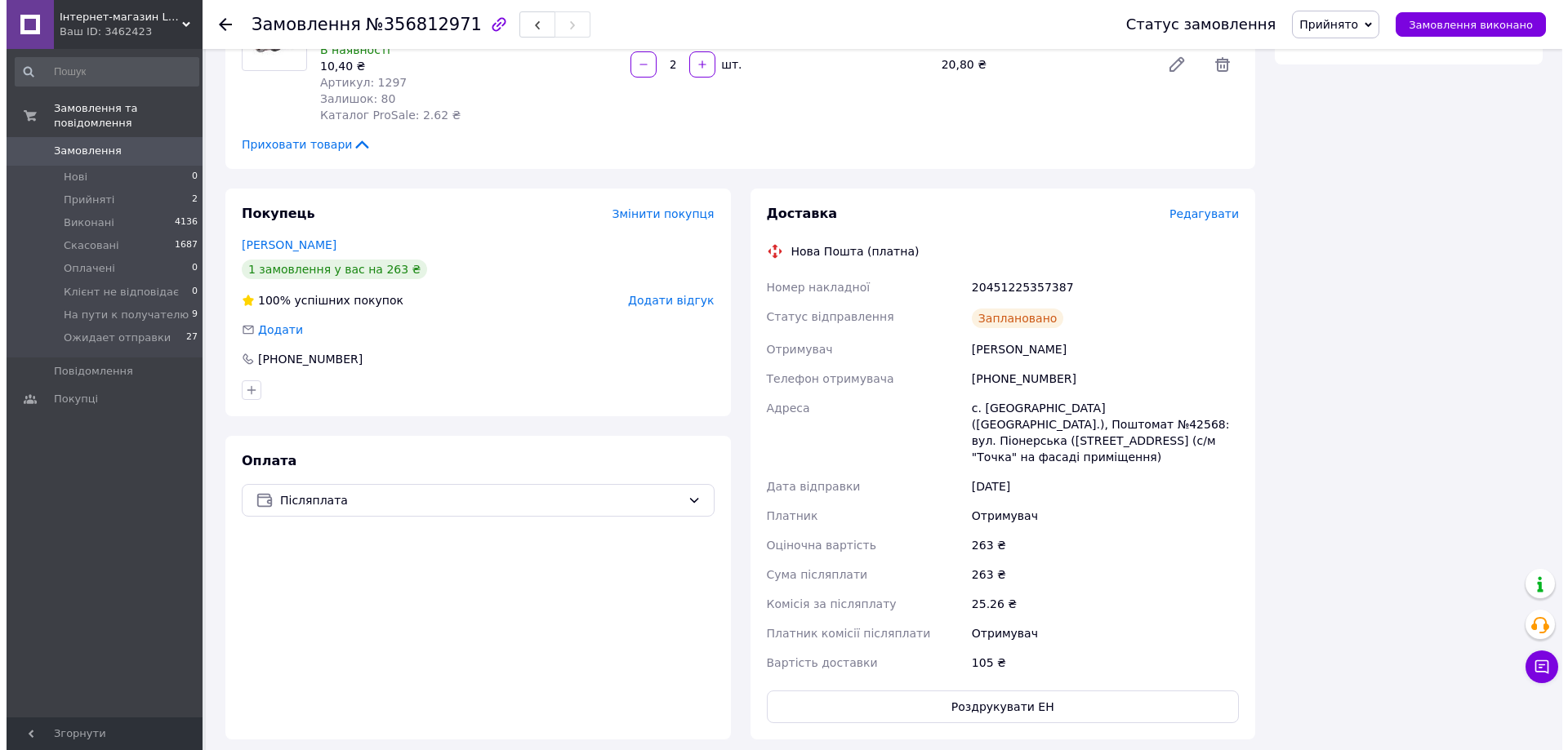
scroll to position [1062, 0]
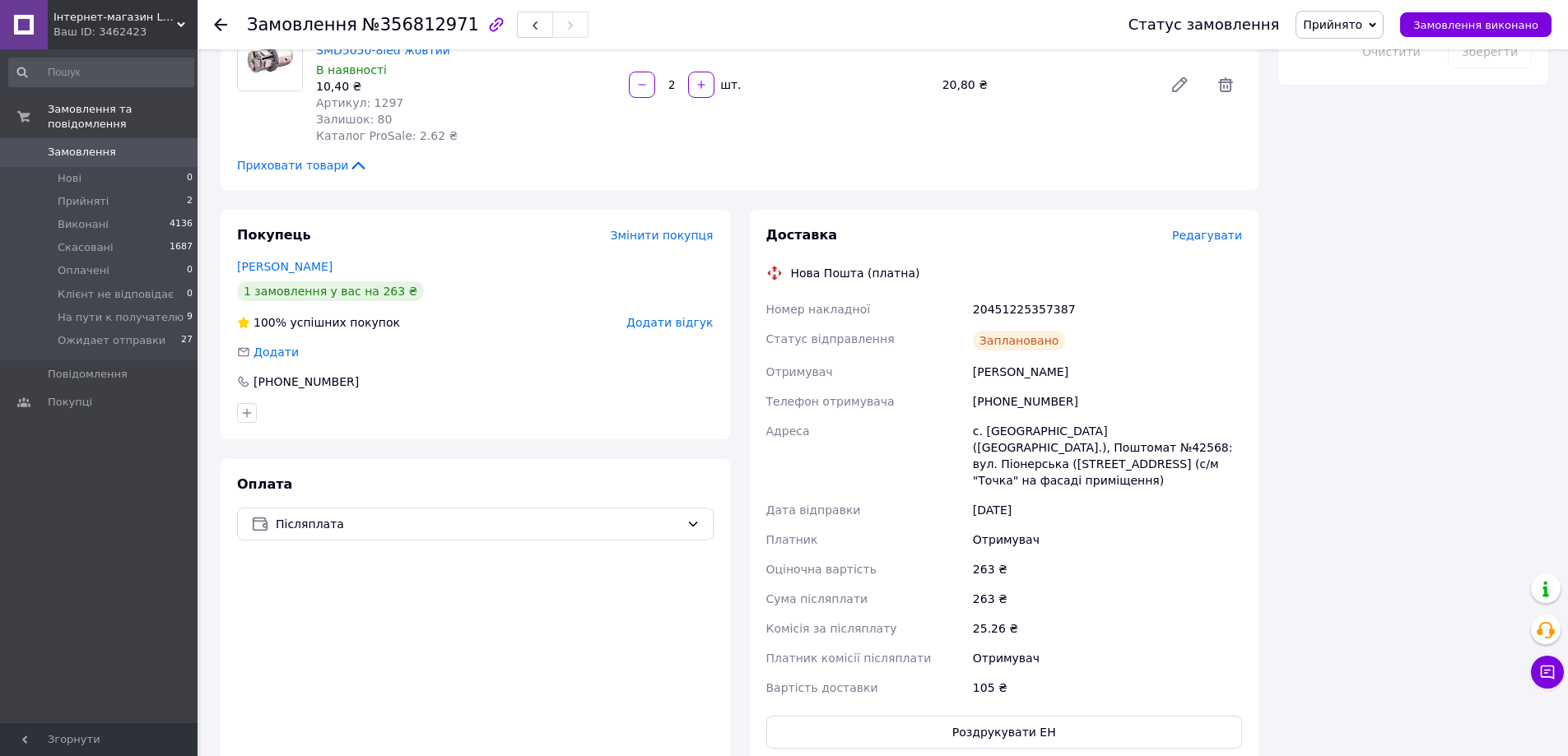
click at [1214, 242] on span "Редагувати" at bounding box center [1207, 235] width 70 height 13
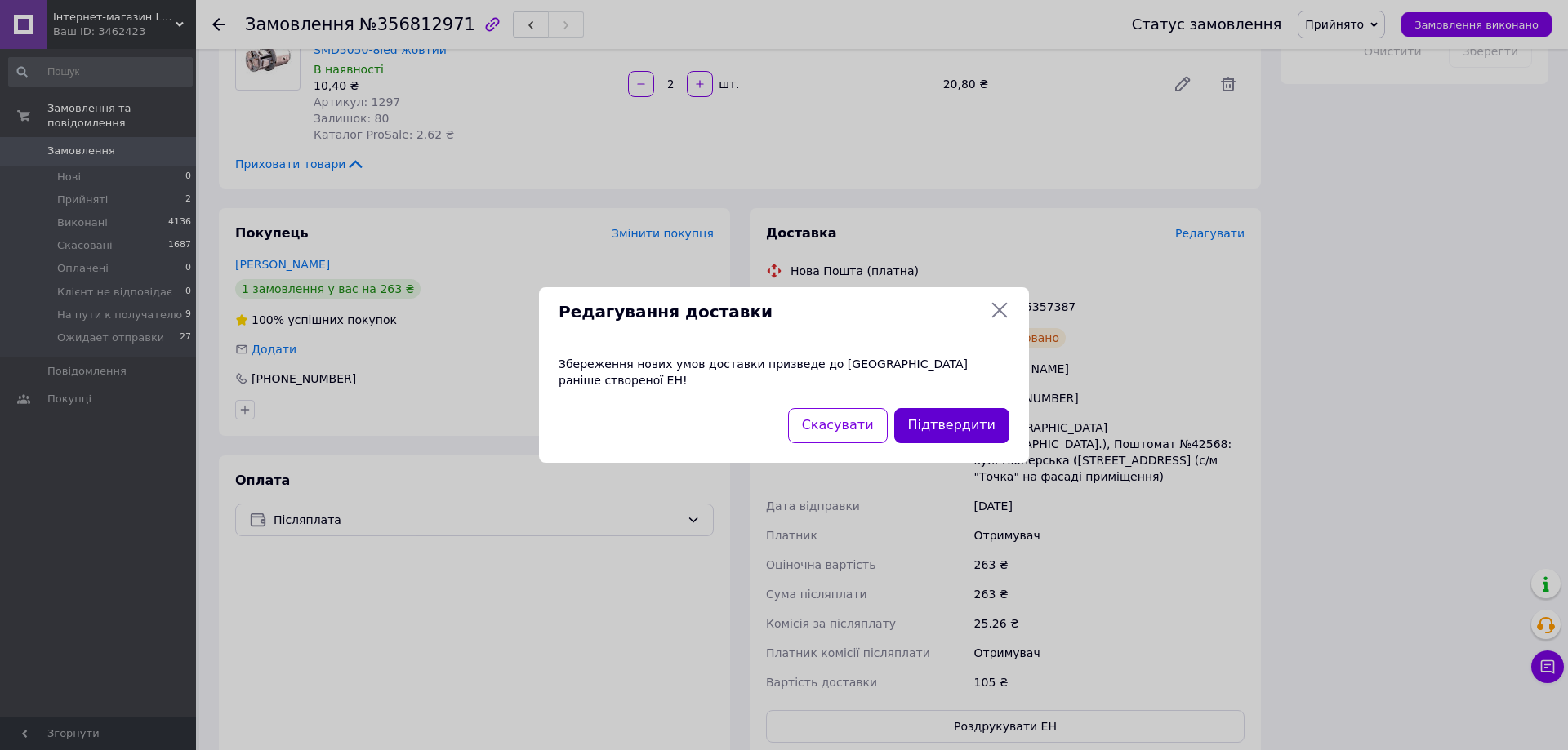
click at [958, 418] on button "Підтвердити" at bounding box center [952, 425] width 115 height 35
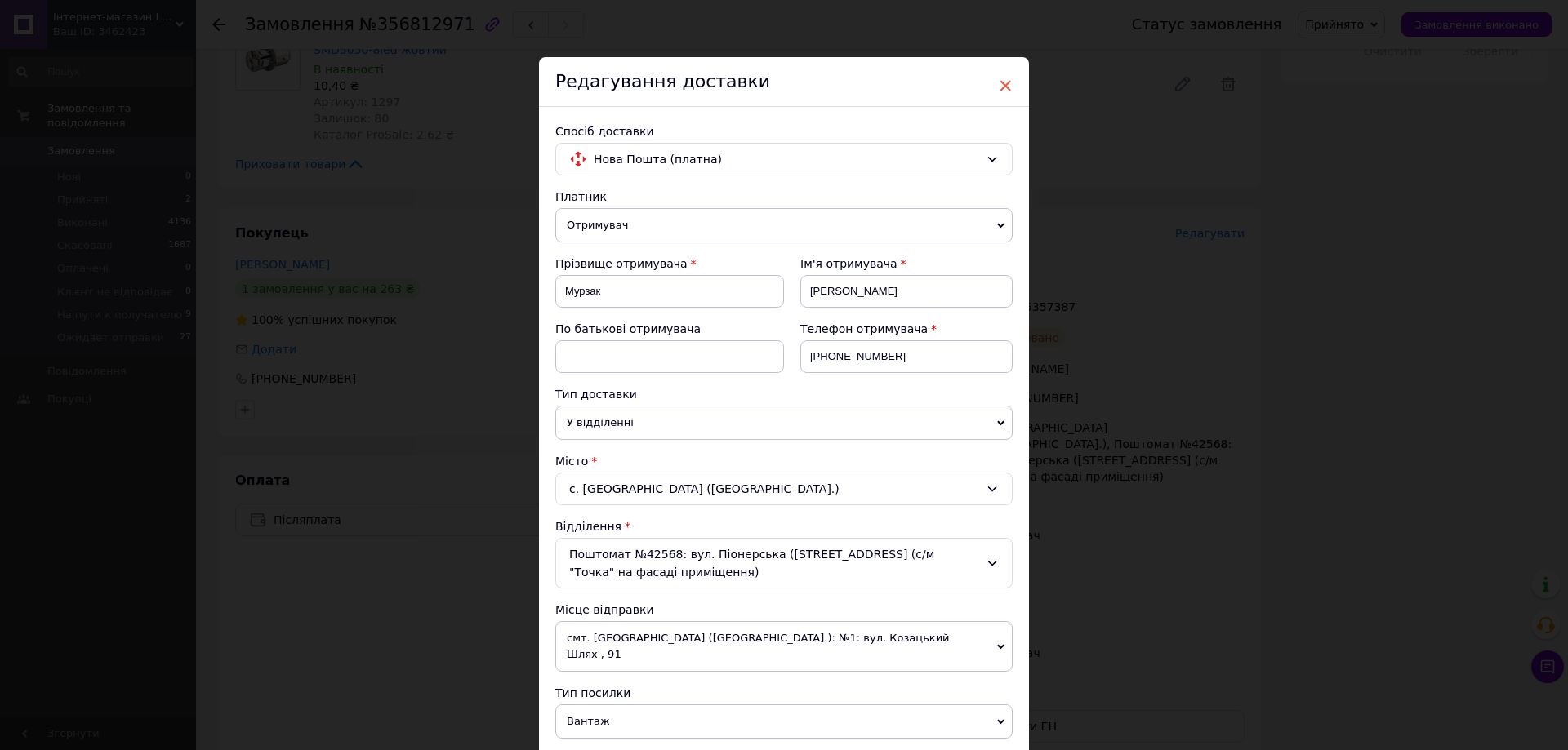
click at [1003, 81] on span "×" at bounding box center [1006, 85] width 15 height 27
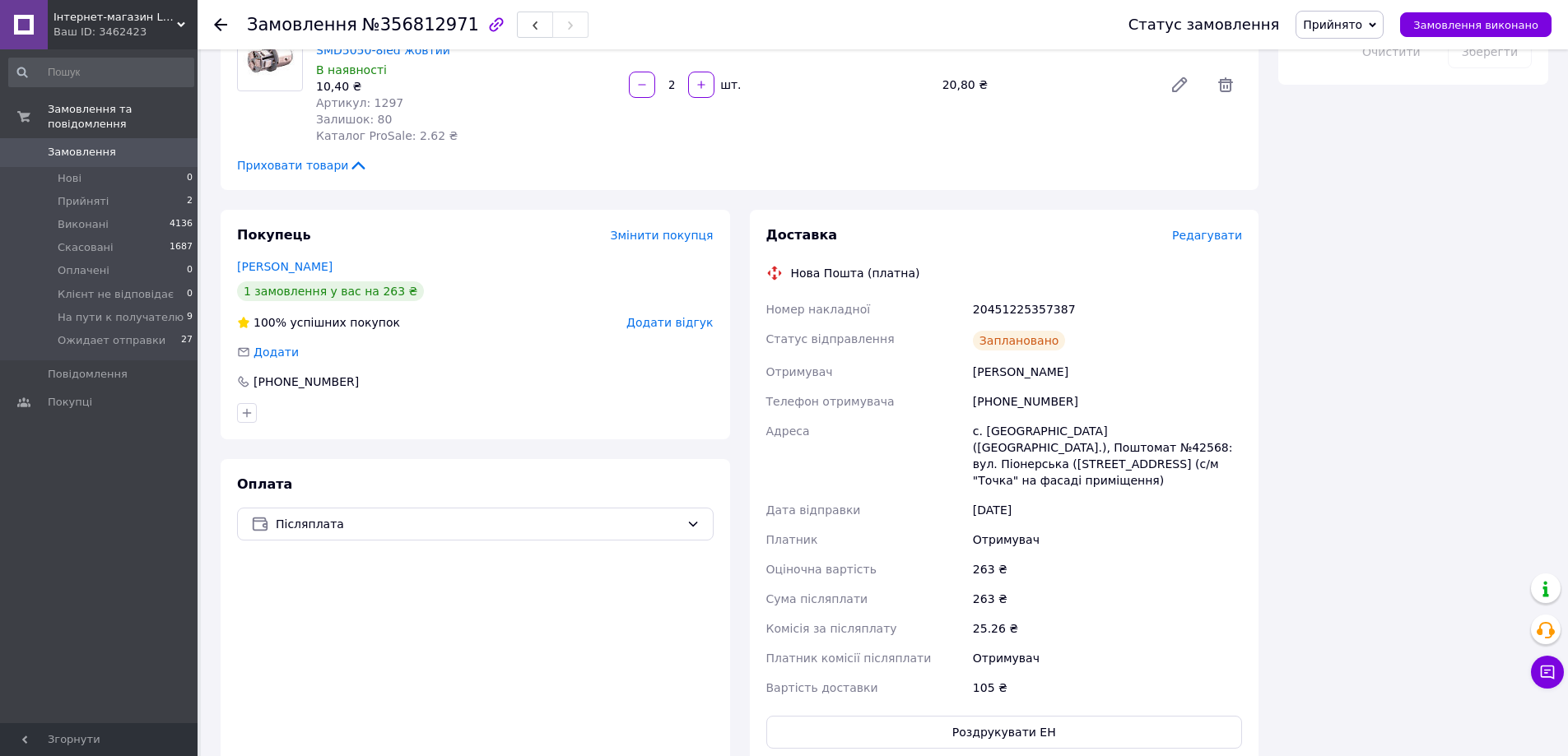
click at [1187, 232] on span "Редагувати" at bounding box center [1207, 235] width 70 height 13
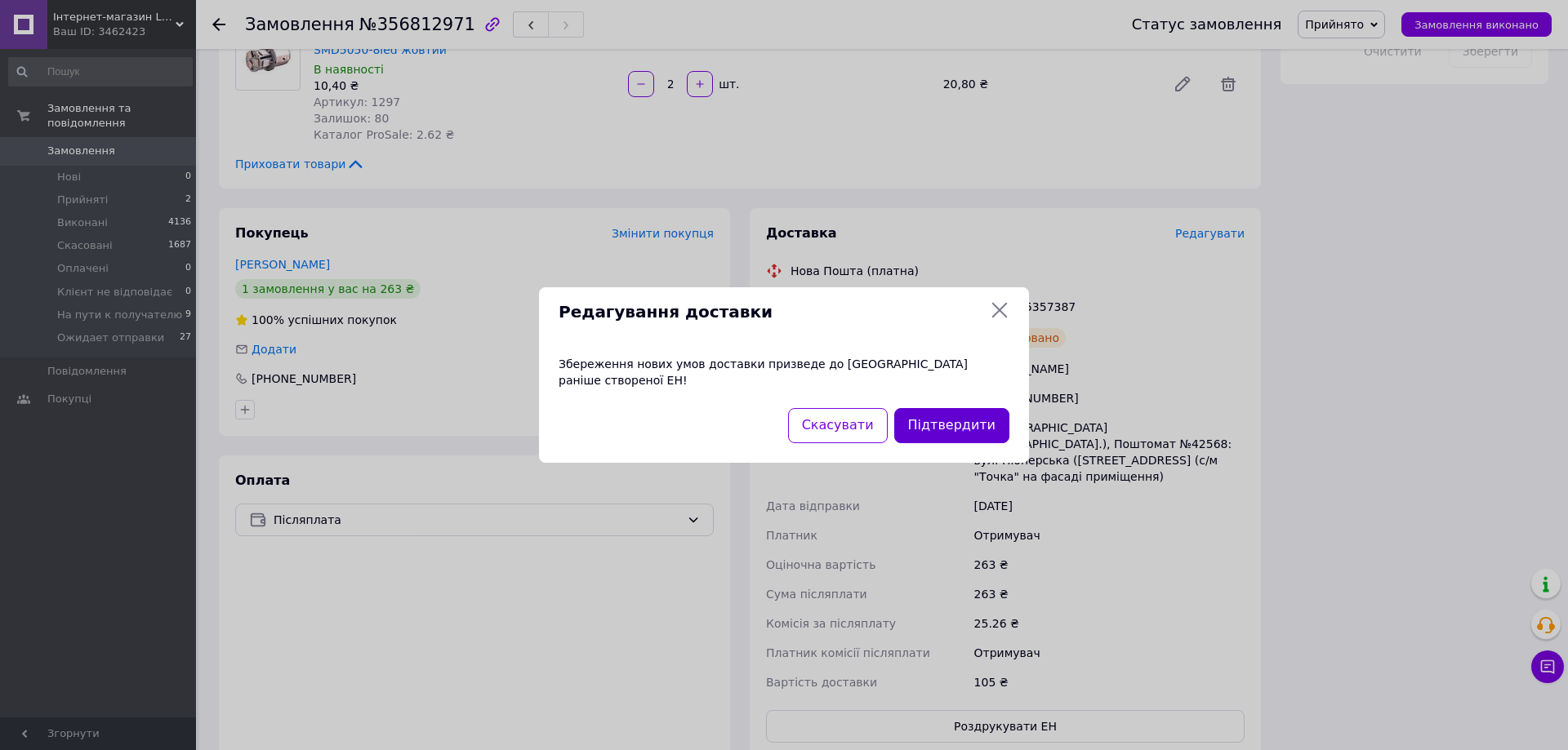
click at [982, 408] on button "Підтвердити" at bounding box center [952, 425] width 115 height 35
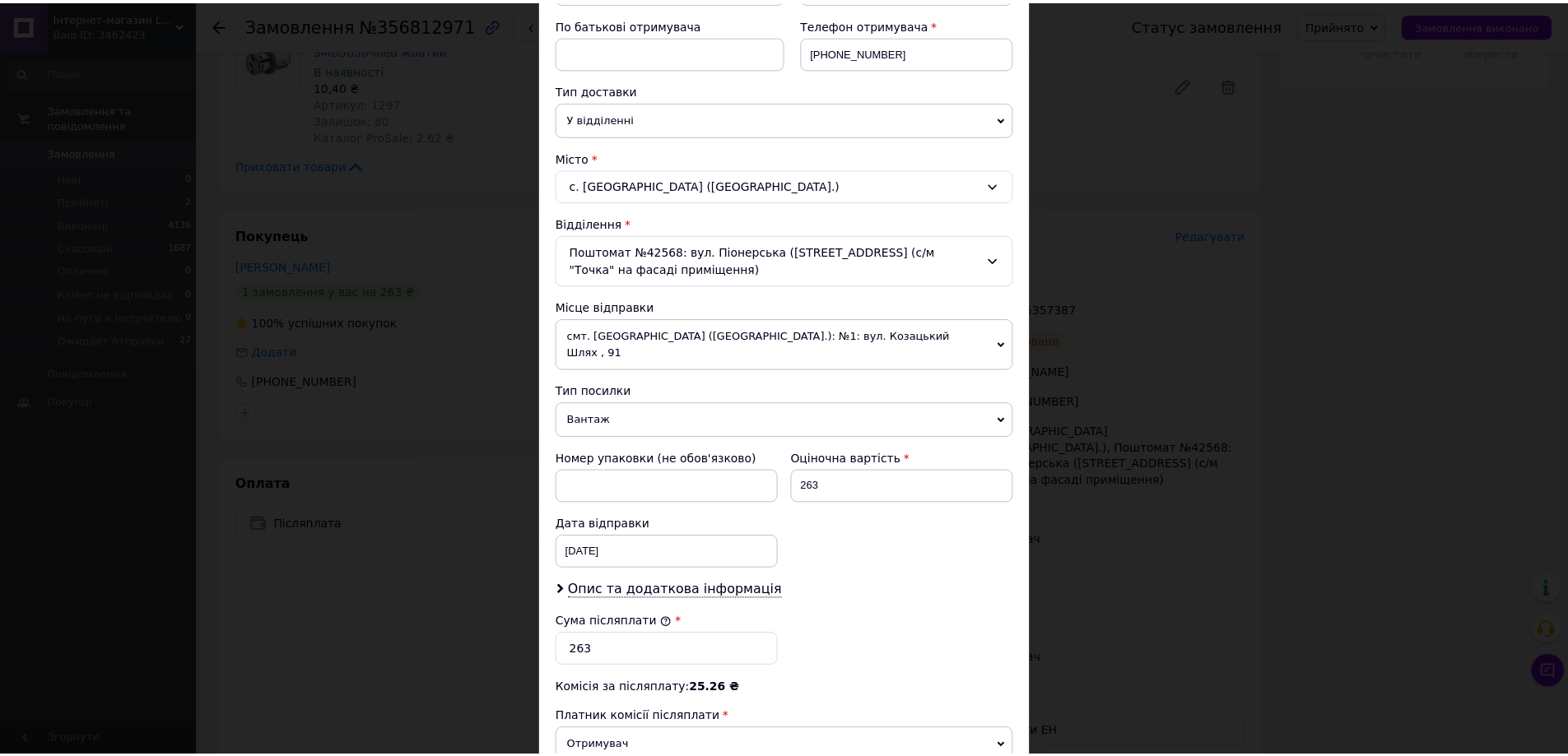
scroll to position [494, 0]
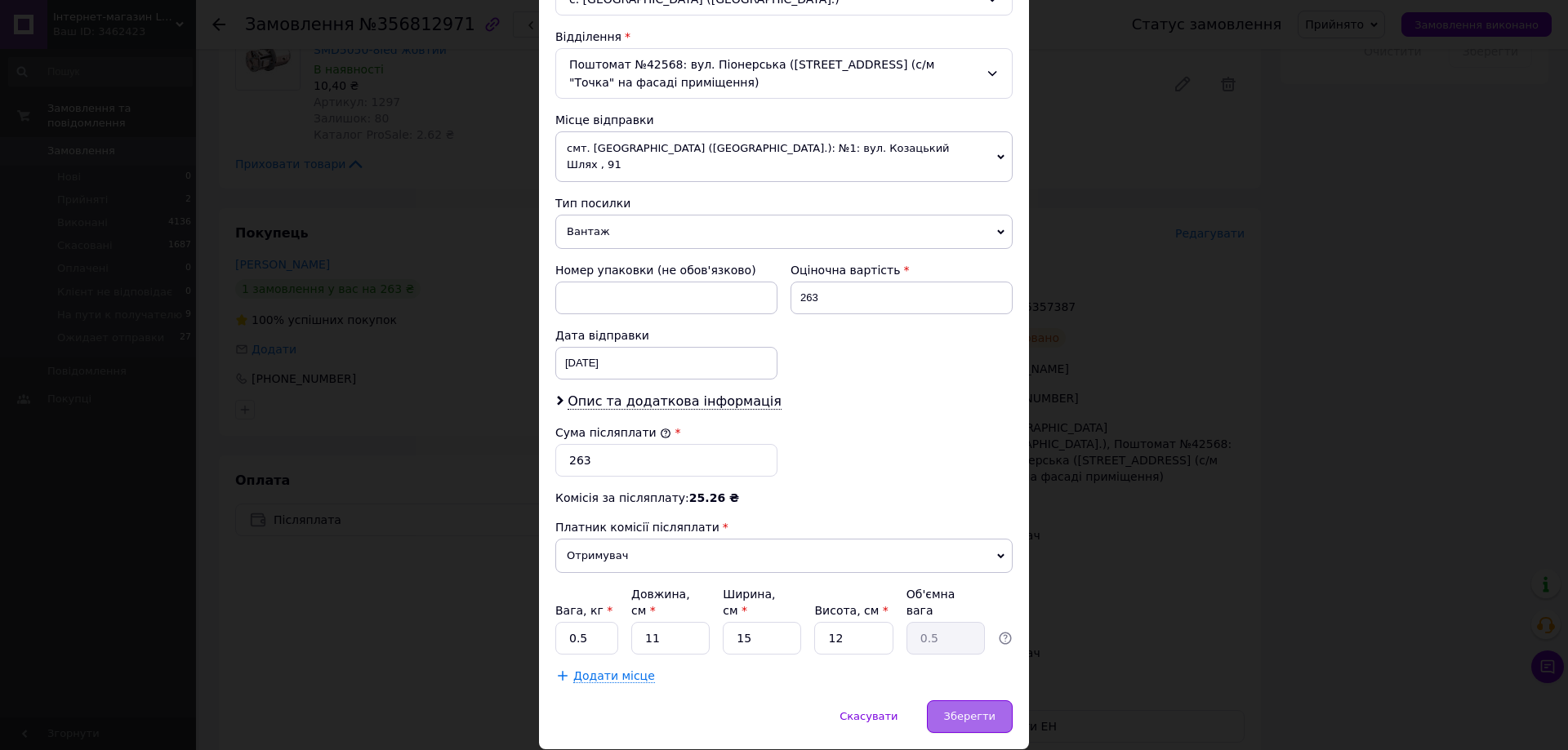
click at [971, 710] on span "Зберегти" at bounding box center [970, 716] width 51 height 12
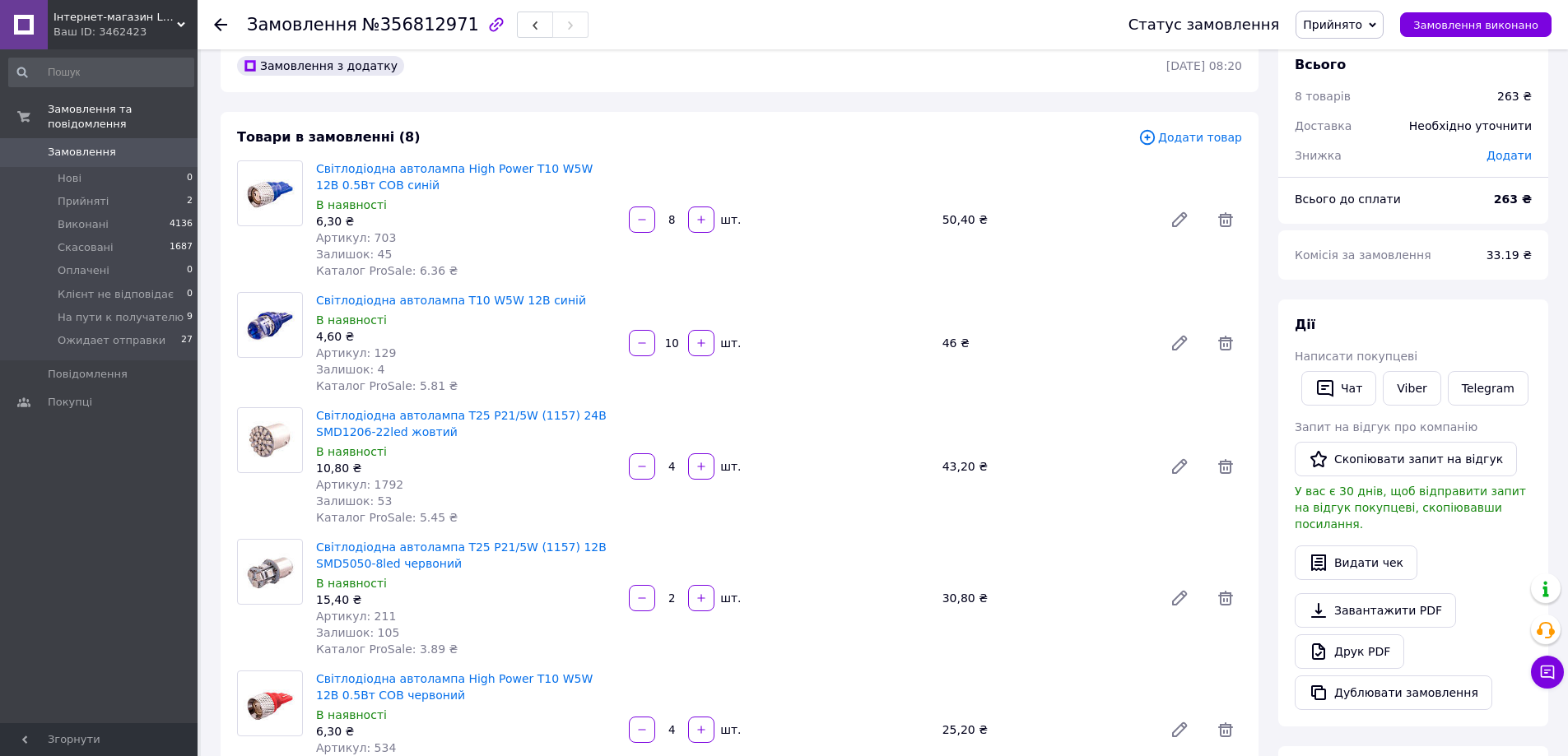
scroll to position [0, 0]
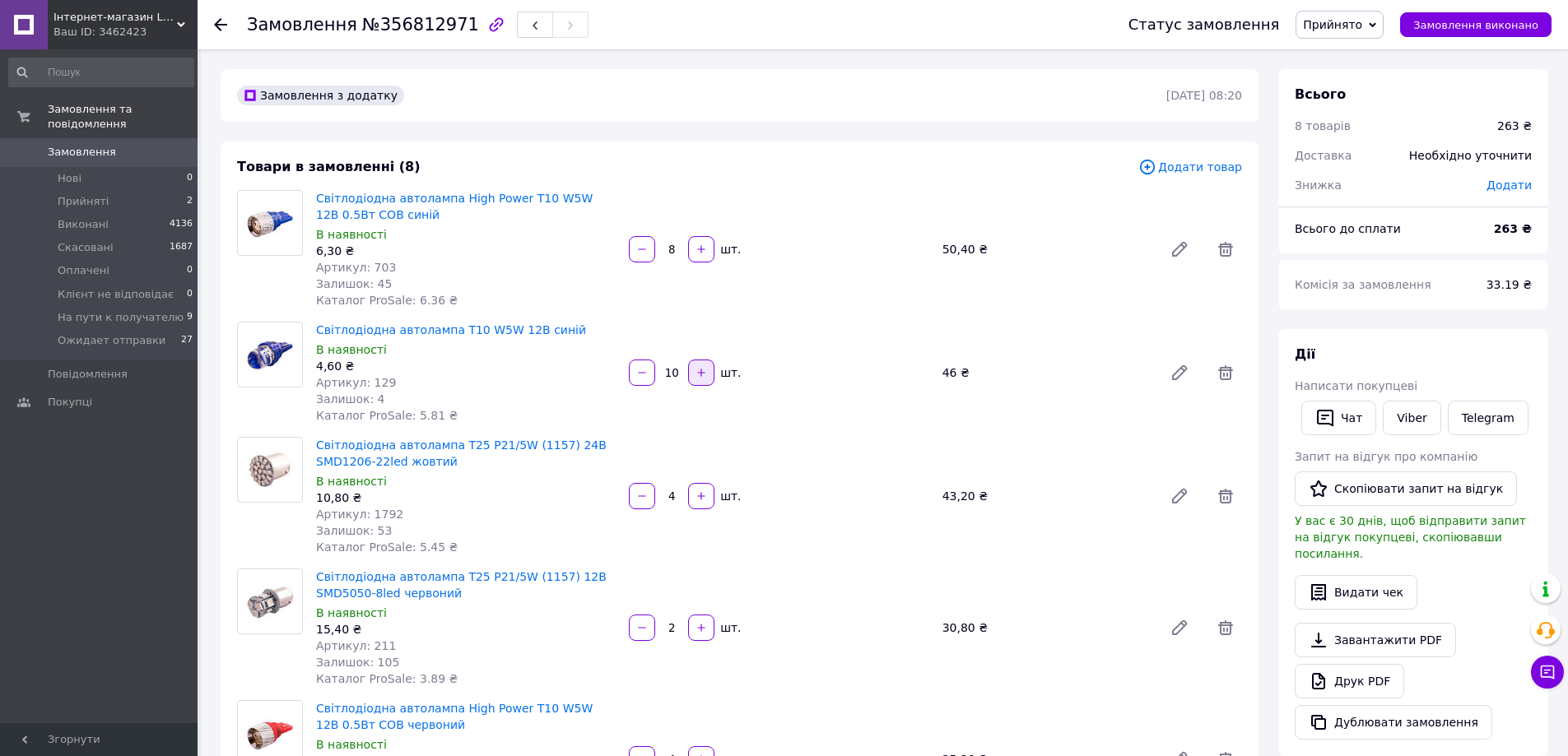
click at [694, 373] on button "button" at bounding box center [702, 373] width 27 height 27
type input "11"
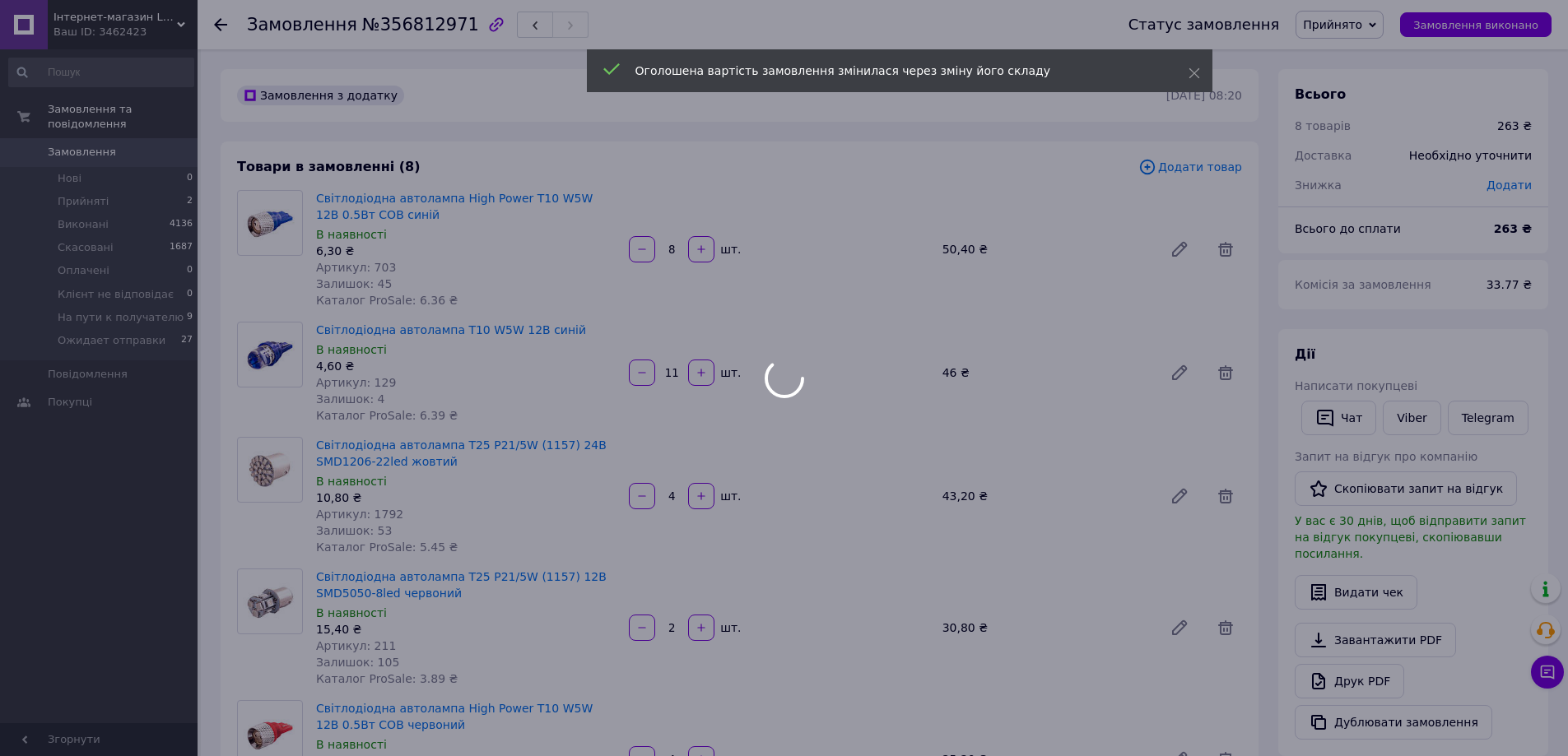
type input "11"
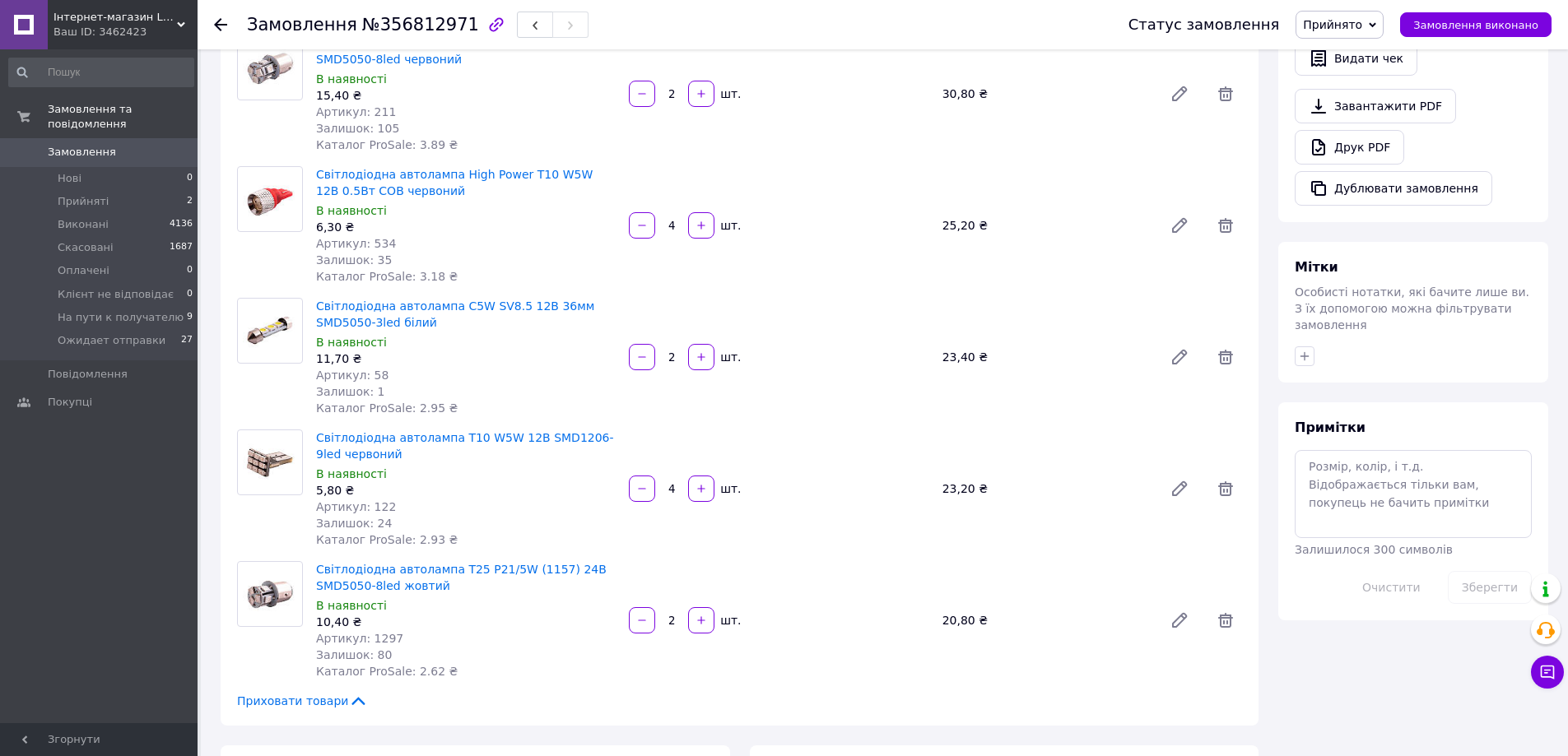
scroll to position [576, 0]
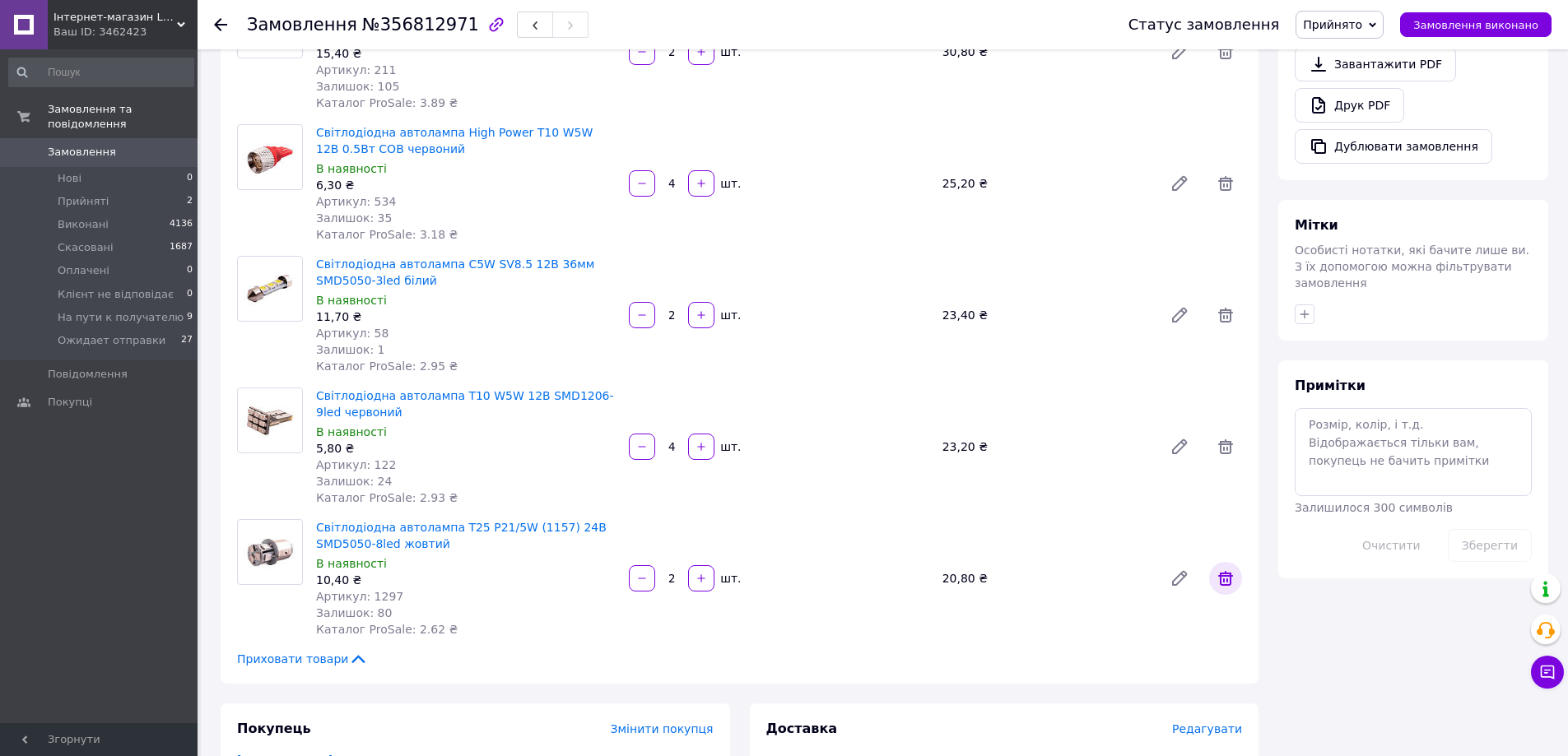
click at [1223, 585] on icon at bounding box center [1226, 579] width 15 height 15
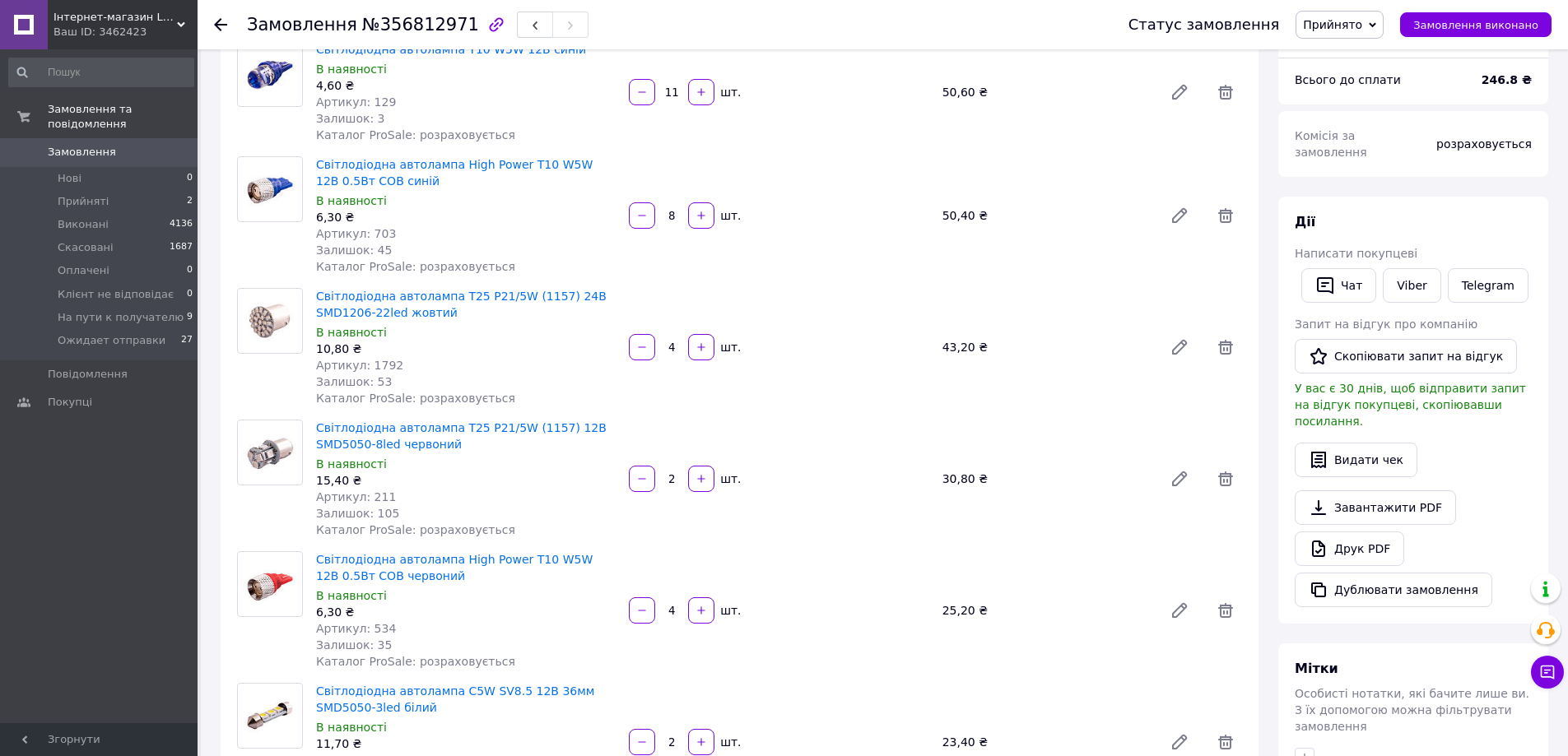
scroll to position [82, 0]
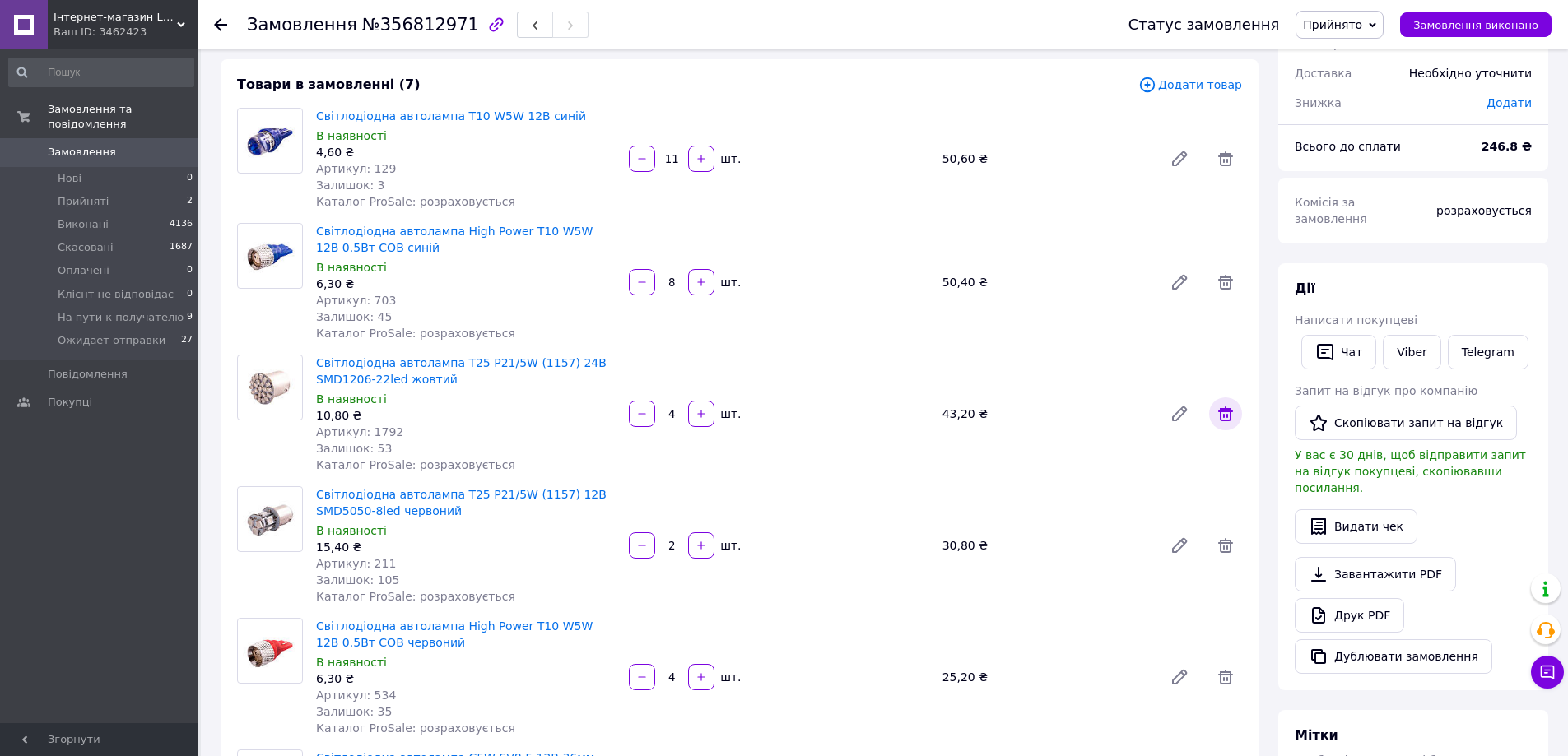
click at [1217, 412] on icon at bounding box center [1226, 413] width 20 height 20
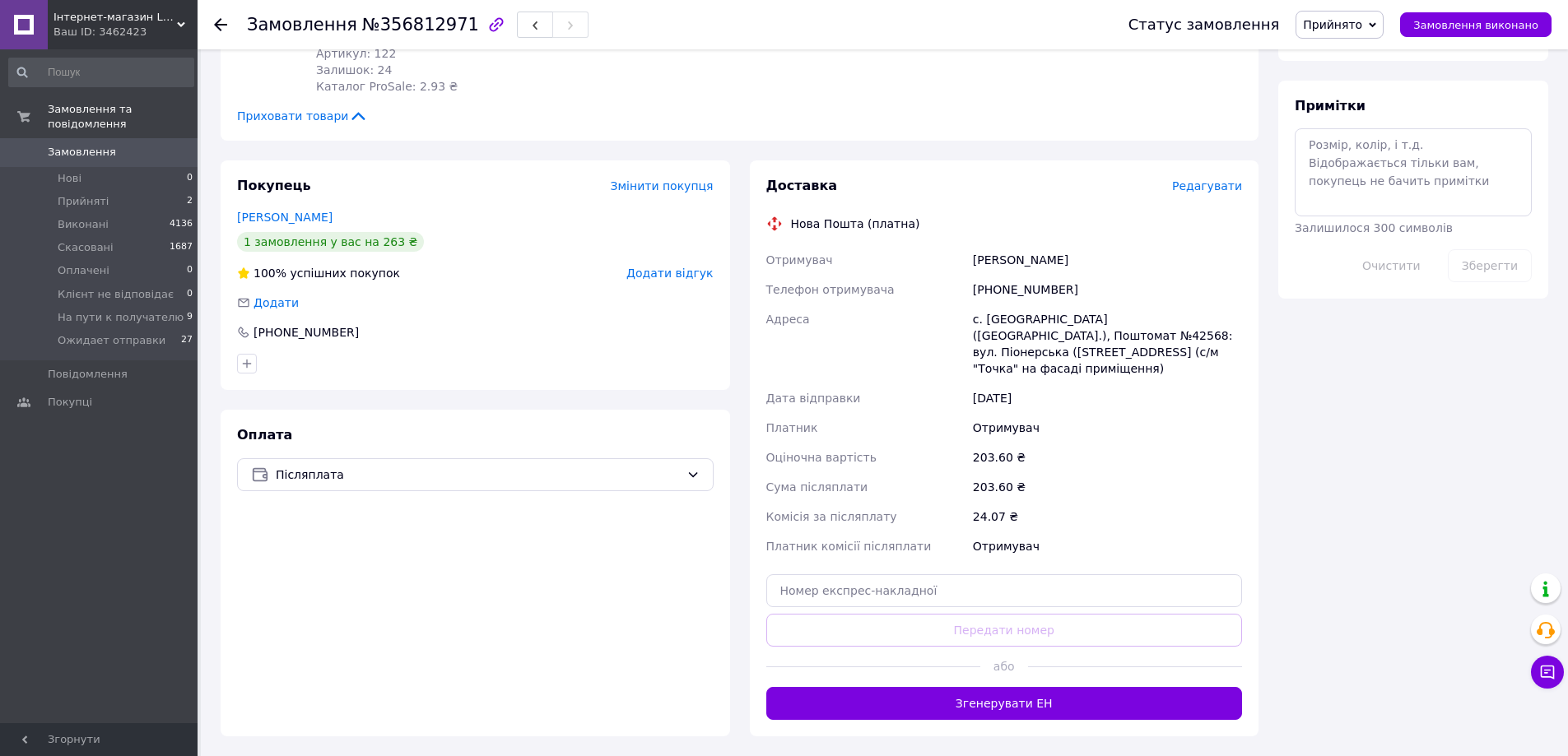
scroll to position [987, 0]
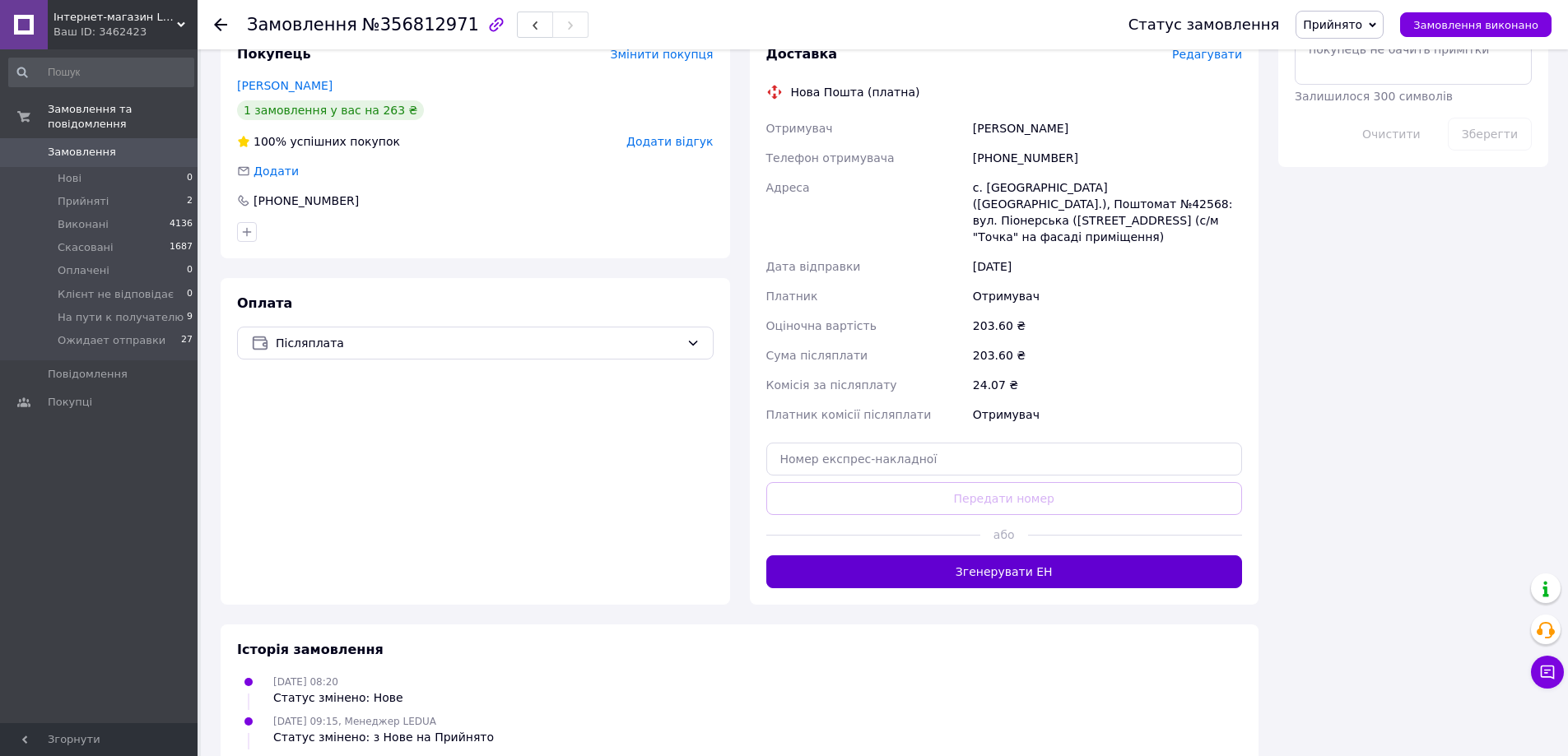
click at [1127, 555] on button "Згенерувати ЕН" at bounding box center [1005, 571] width 476 height 33
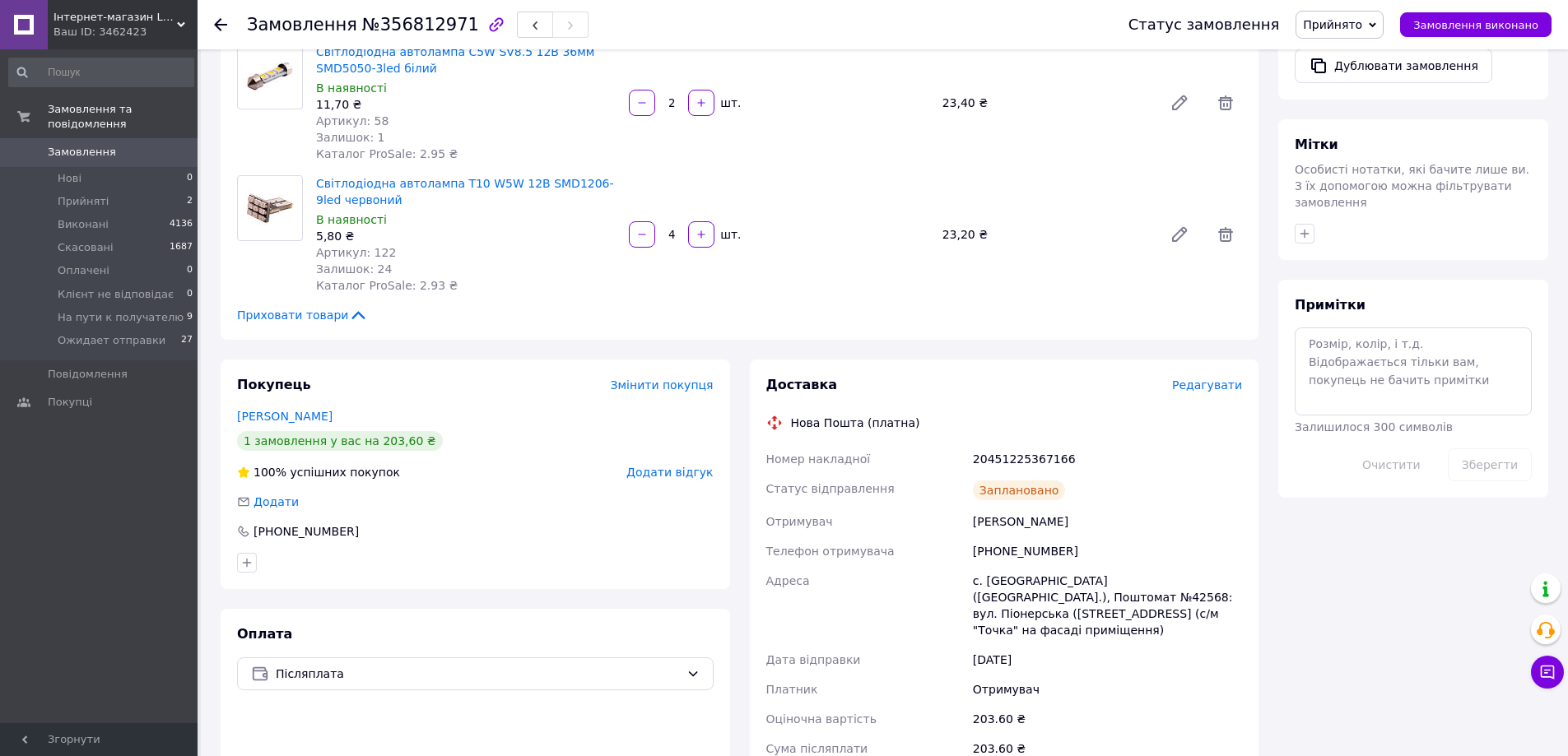
scroll to position [823, 0]
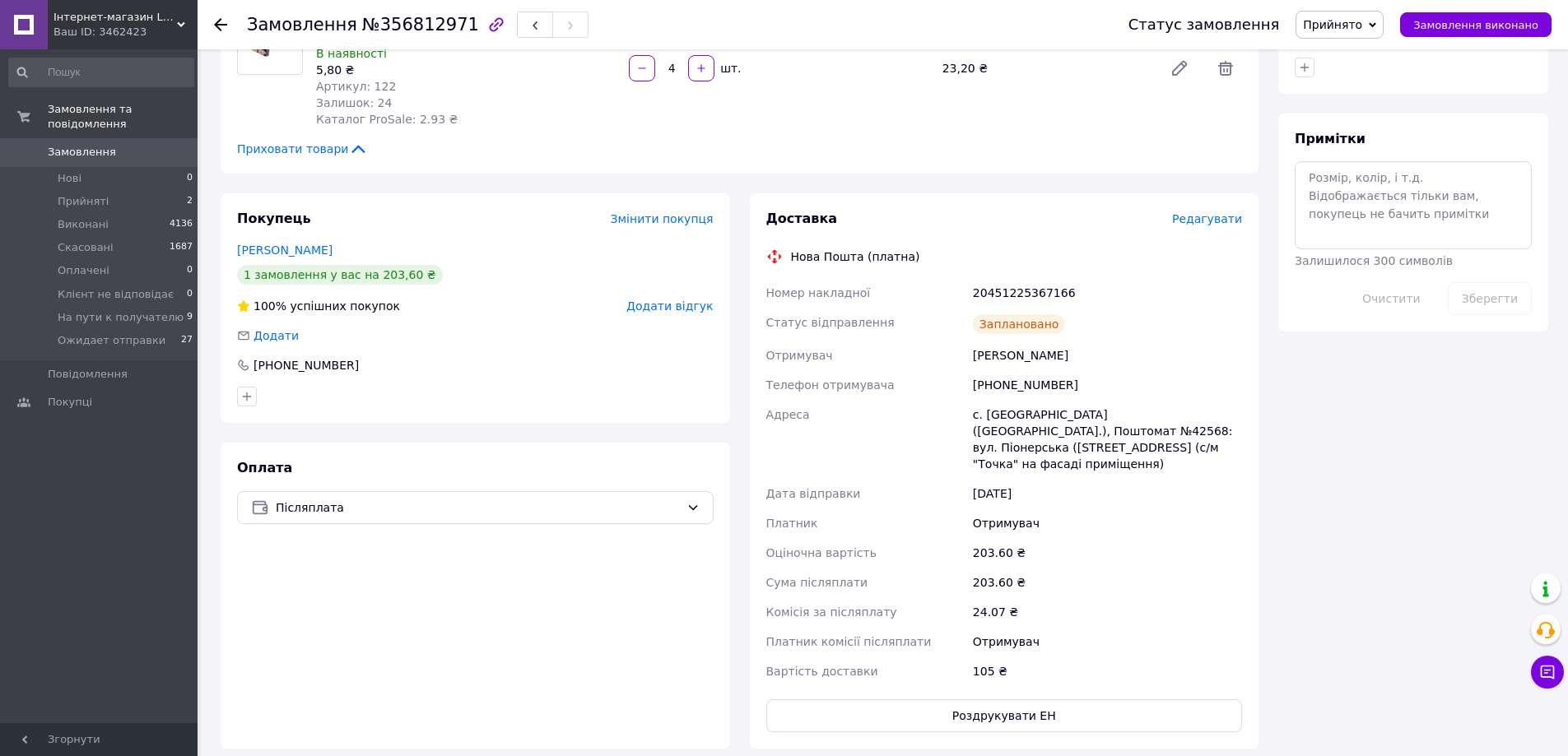
click at [980, 296] on div "20451225367166" at bounding box center [1108, 292] width 276 height 30
copy div "20451225367166"
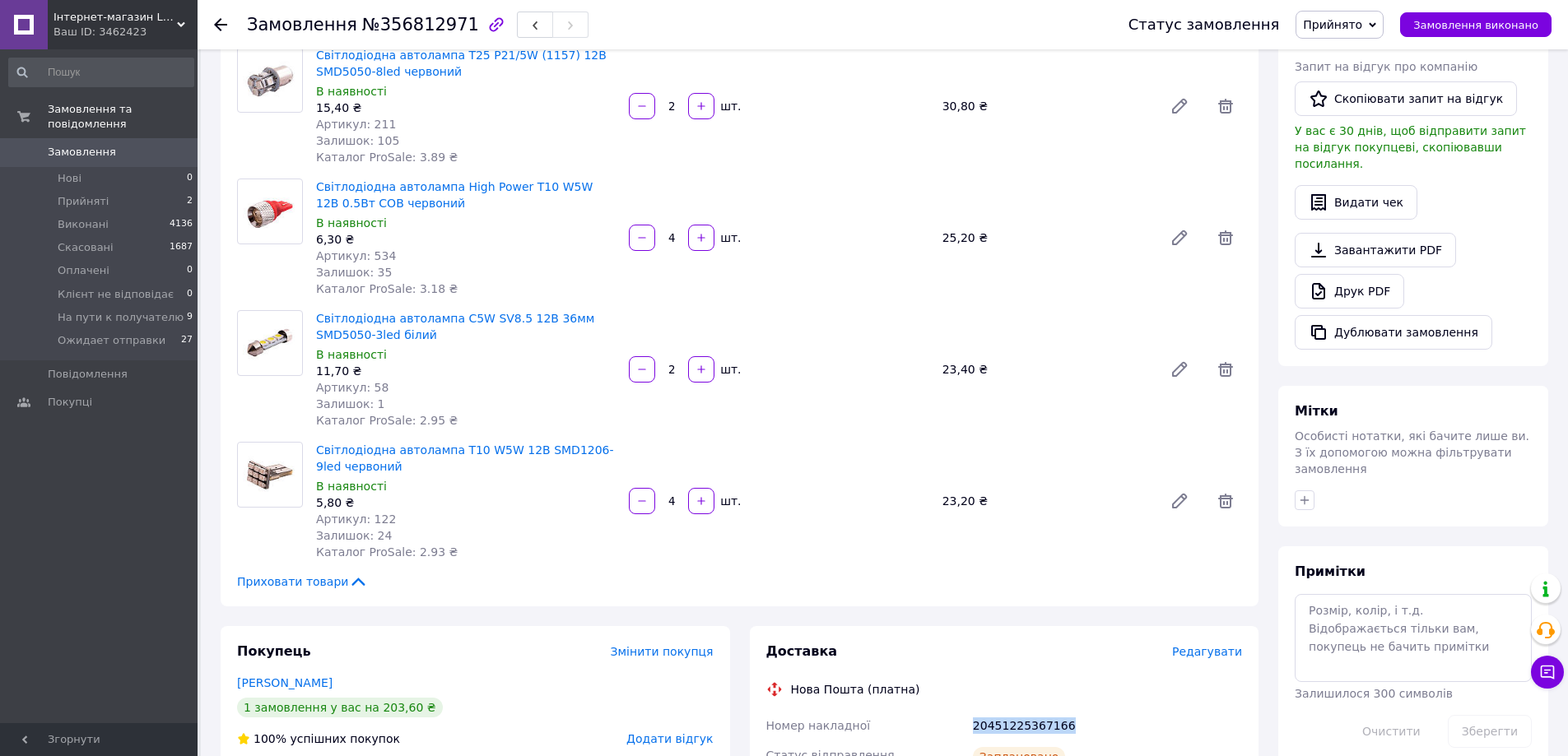
scroll to position [165, 0]
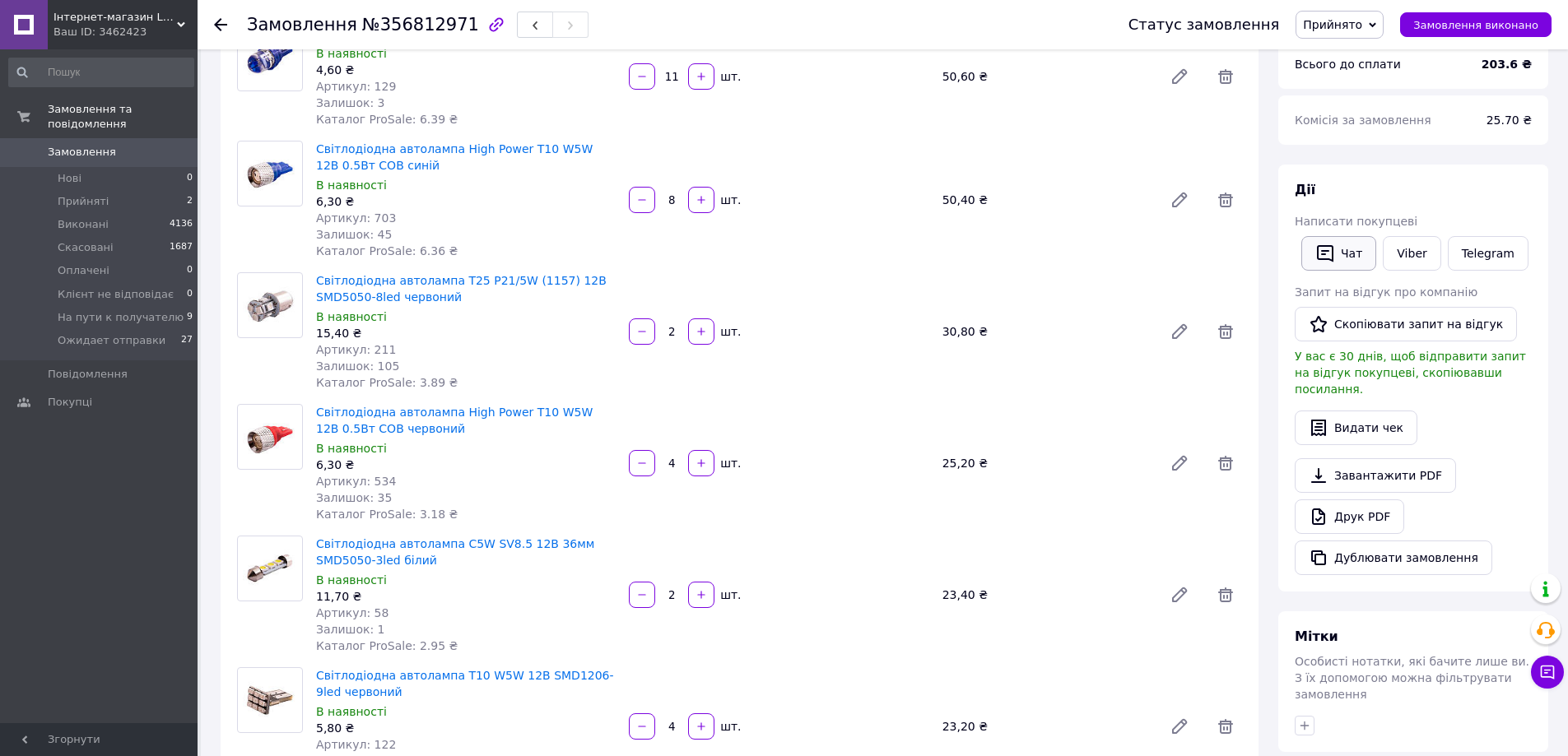
click at [1326, 259] on icon "button" at bounding box center [1325, 254] width 16 height 17
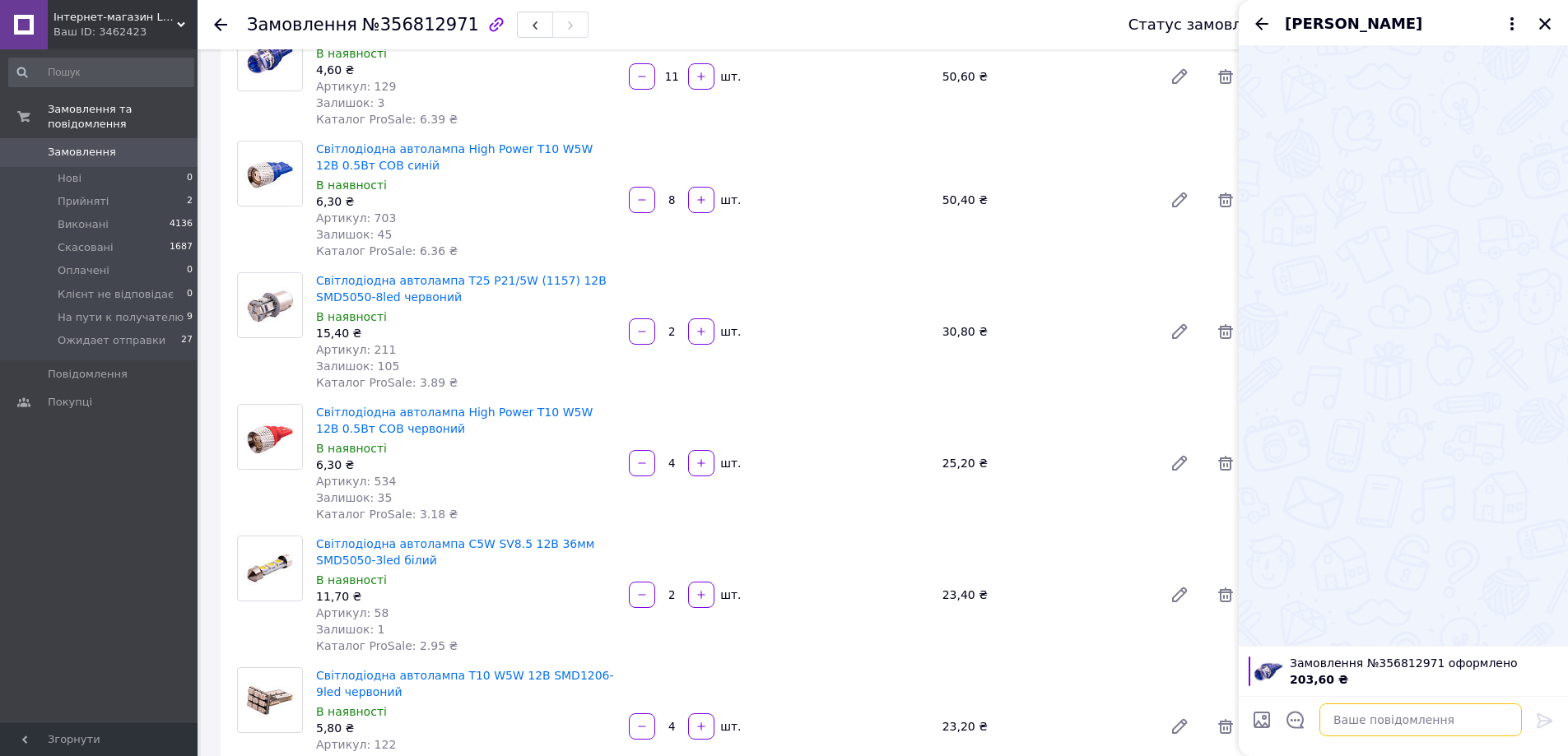
click at [1419, 728] on textarea at bounding box center [1420, 720] width 203 height 33
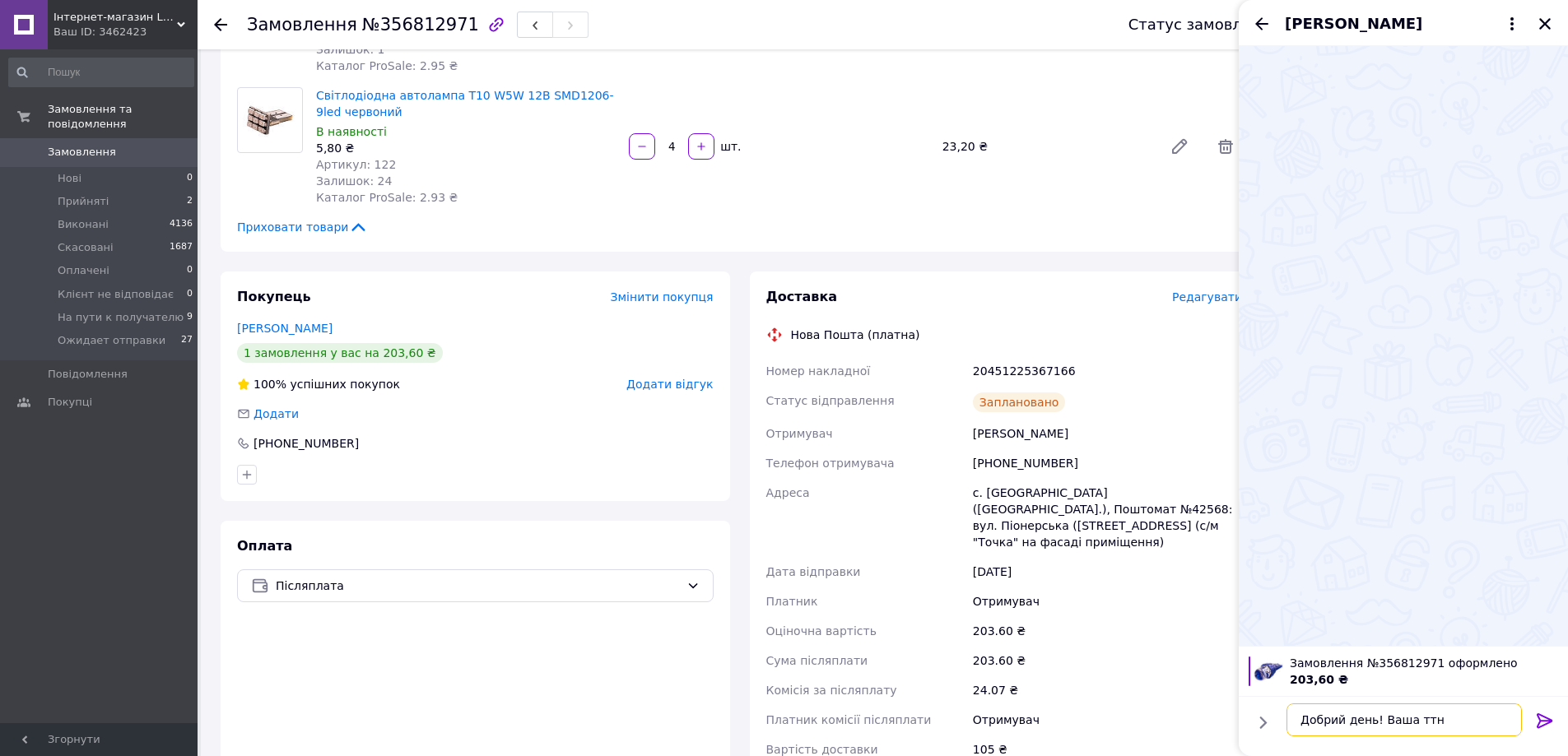
scroll to position [905, 0]
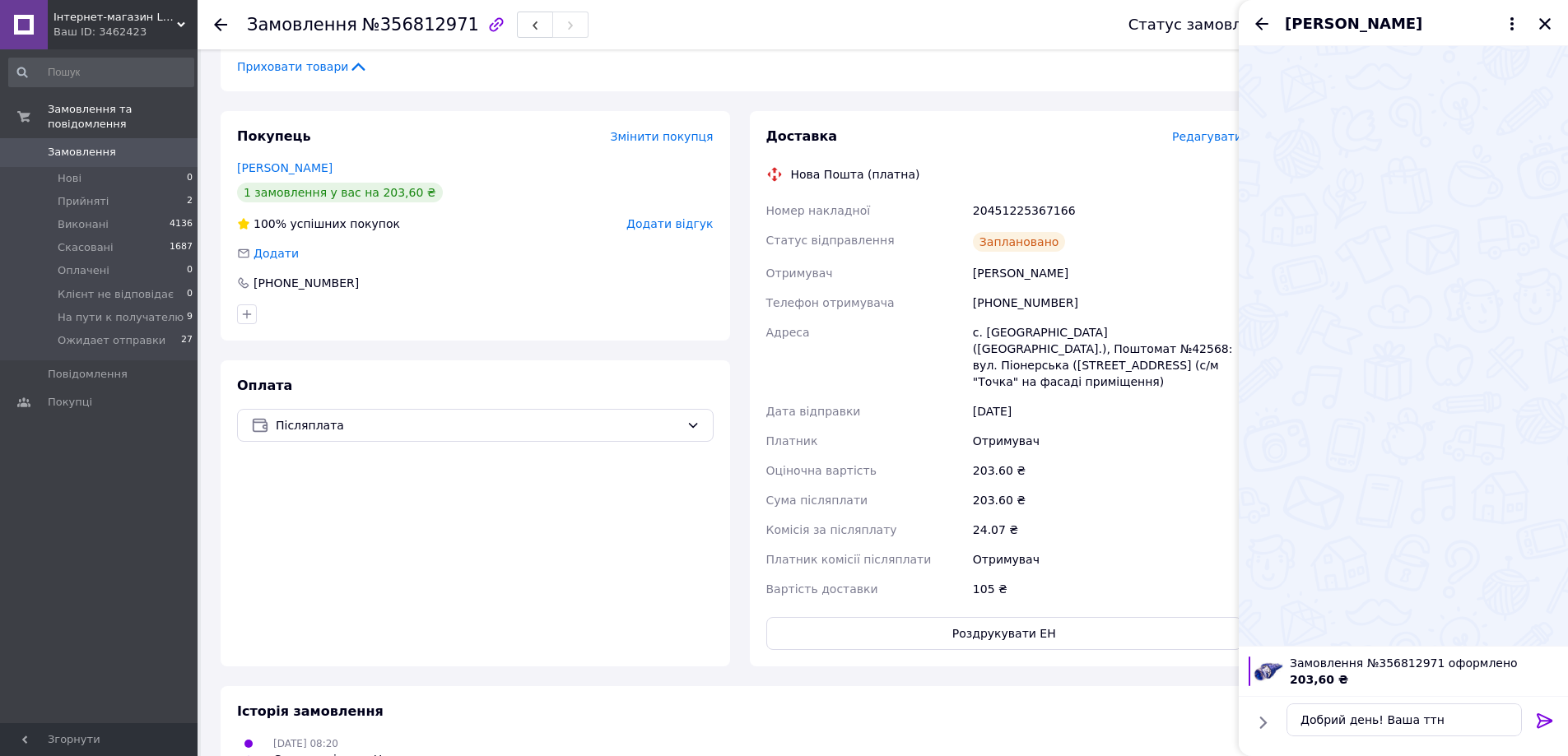
click at [1046, 206] on div "20451225367166" at bounding box center [1108, 210] width 276 height 30
copy div "20451225367166"
click at [1450, 719] on textarea "Добрий день! Ваша ттн" at bounding box center [1404, 720] width 235 height 33
paste textarea "20451225367166"
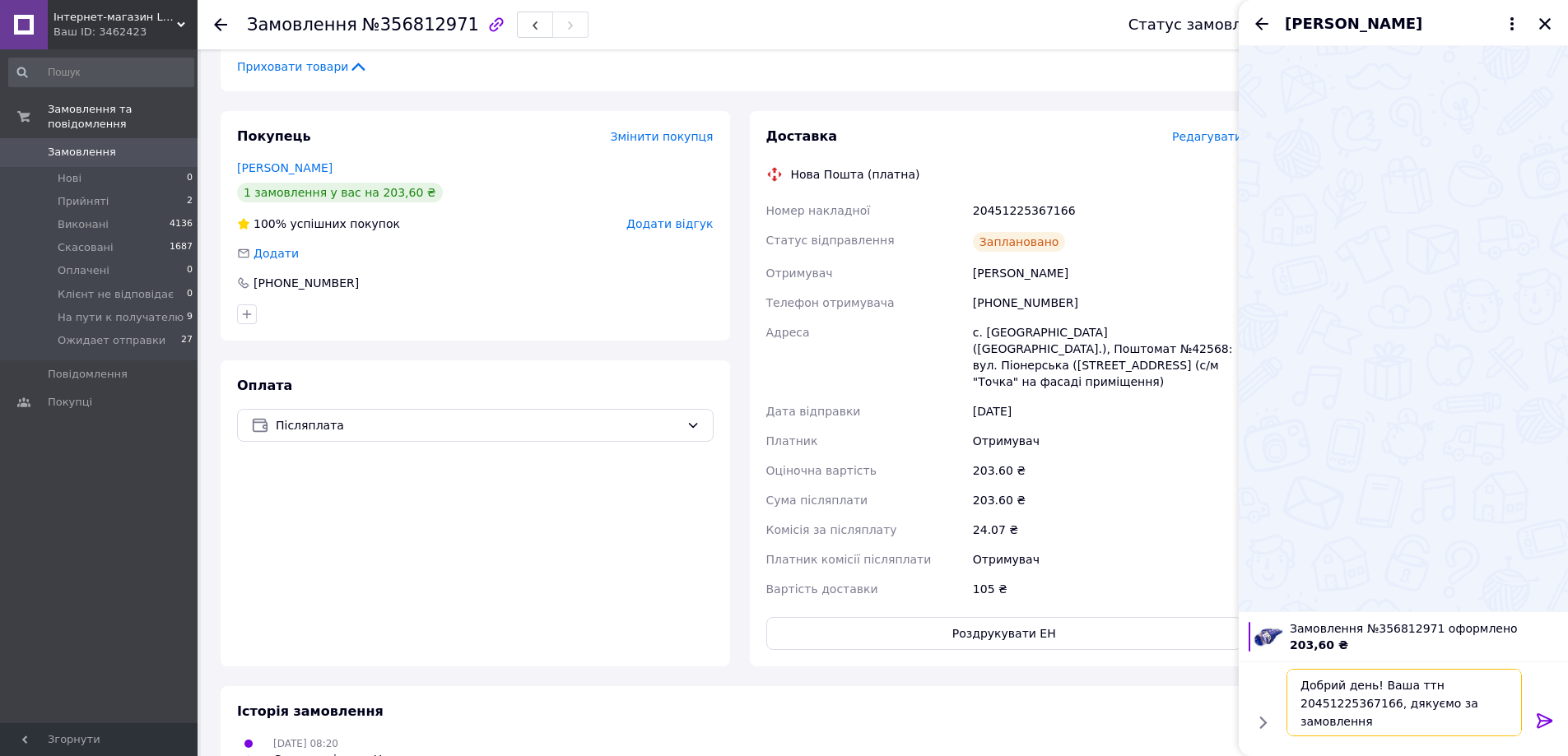
type textarea "Добрий день! Ваша ттн 20451225367166, дякуємо за замовлення!"
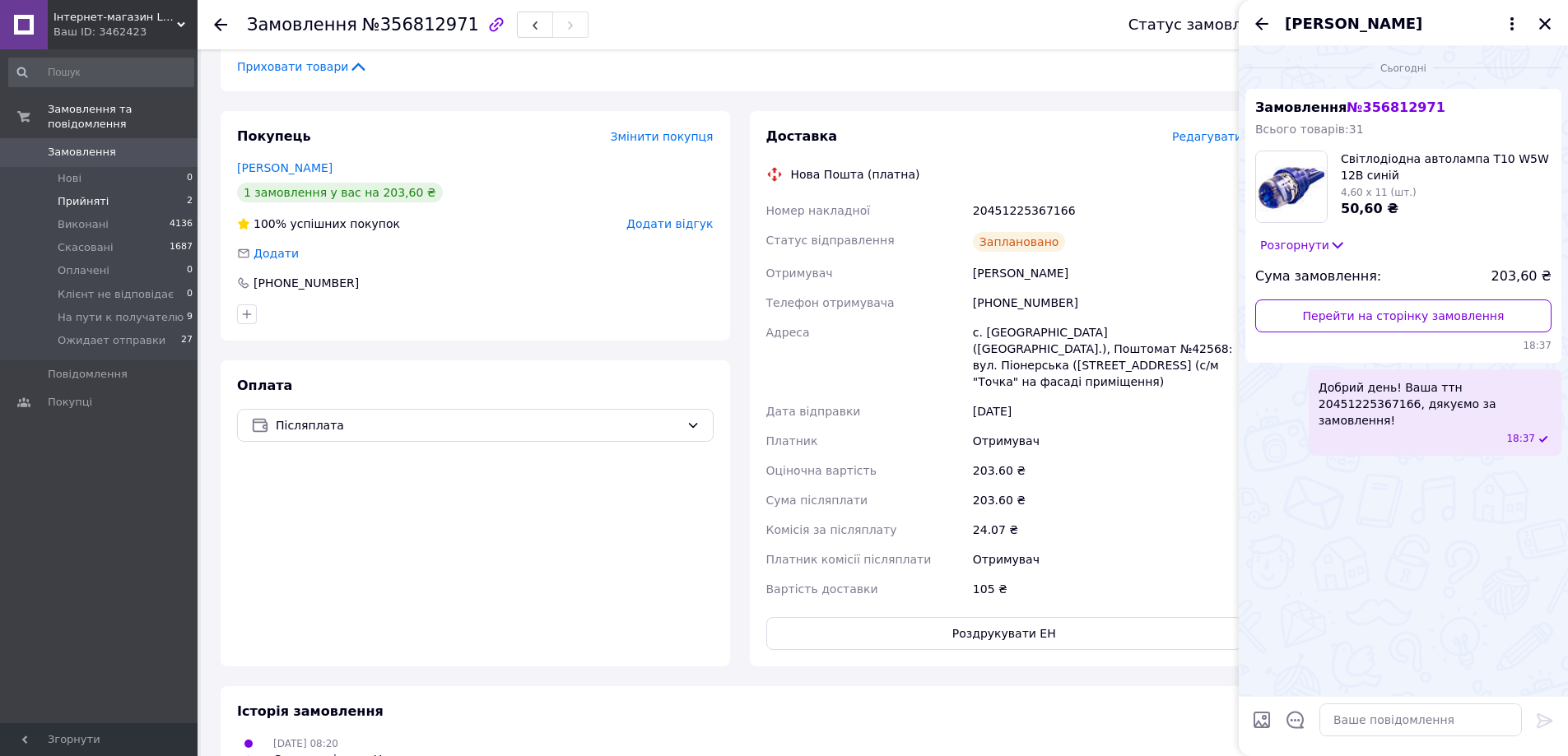
click at [90, 194] on span "Прийняті" at bounding box center [83, 202] width 51 height 15
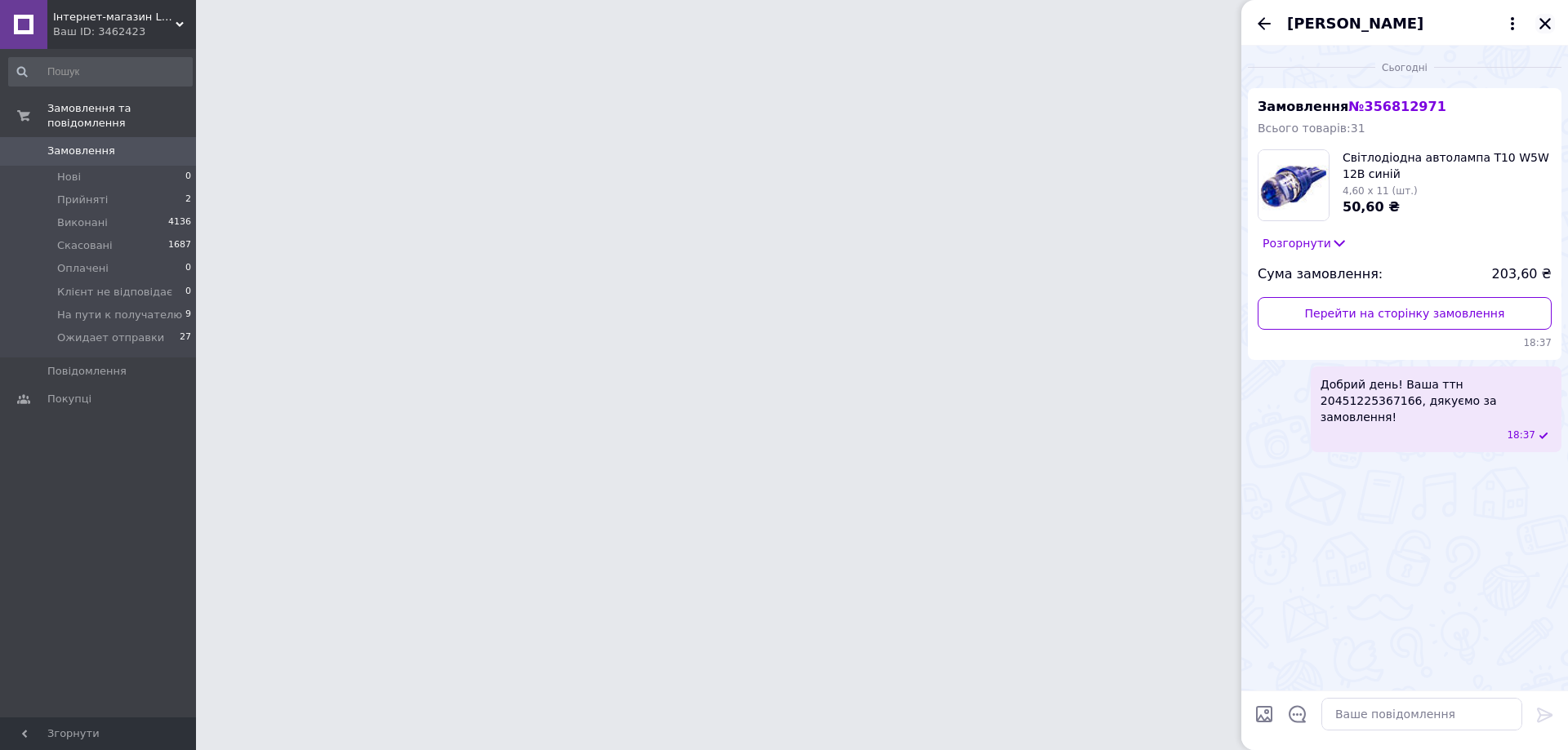
click at [1545, 24] on icon "Закрити" at bounding box center [1545, 24] width 11 height 11
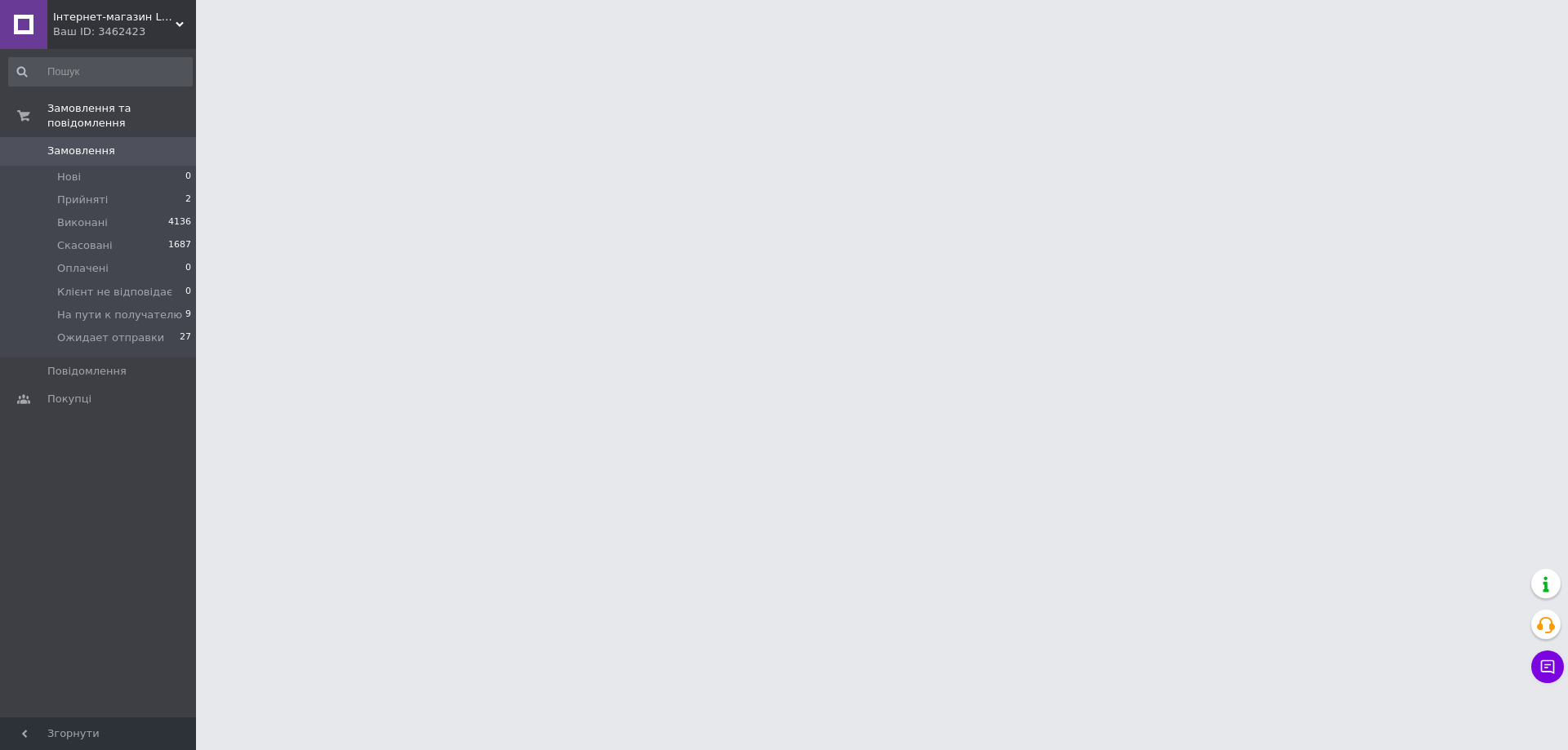
click at [74, 193] on span "Прийняті" at bounding box center [82, 200] width 51 height 15
